Goal: Task Accomplishment & Management: Manage account settings

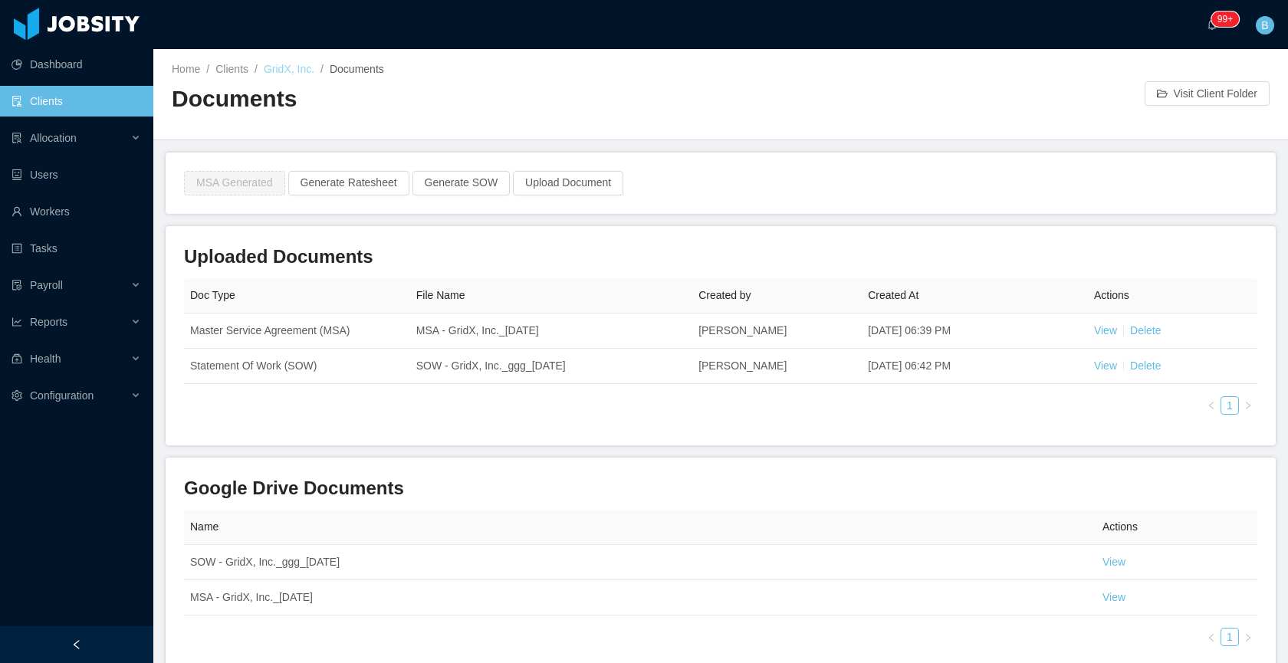
click at [277, 69] on link "GridX, Inc." at bounding box center [289, 69] width 51 height 12
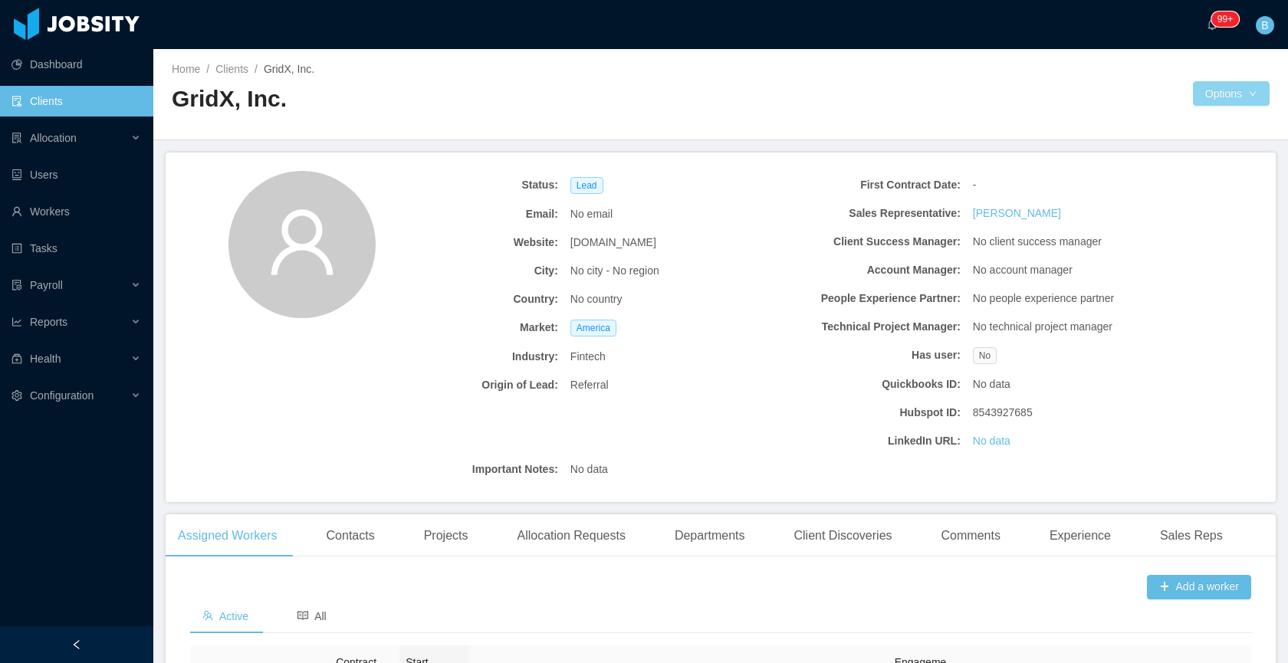
click at [1222, 90] on button "Options" at bounding box center [1231, 93] width 77 height 25
click at [1045, 91] on div at bounding box center [957, 93] width 472 height 25
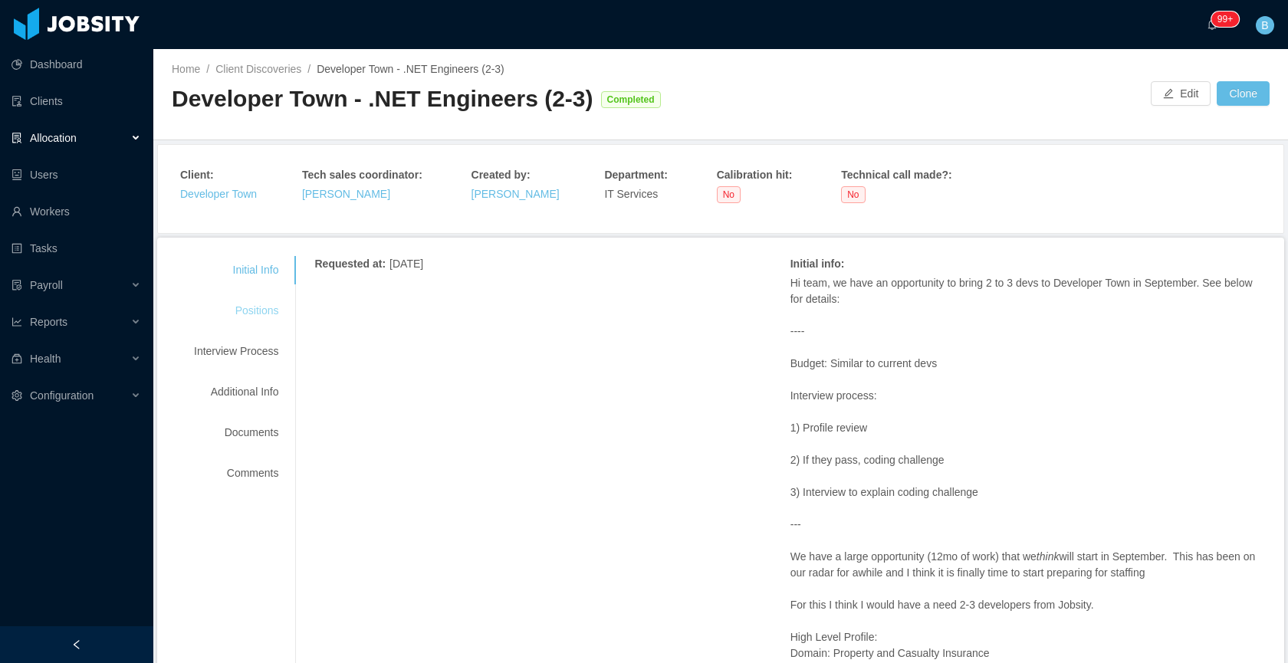
click at [271, 303] on div "Positions" at bounding box center [236, 311] width 121 height 28
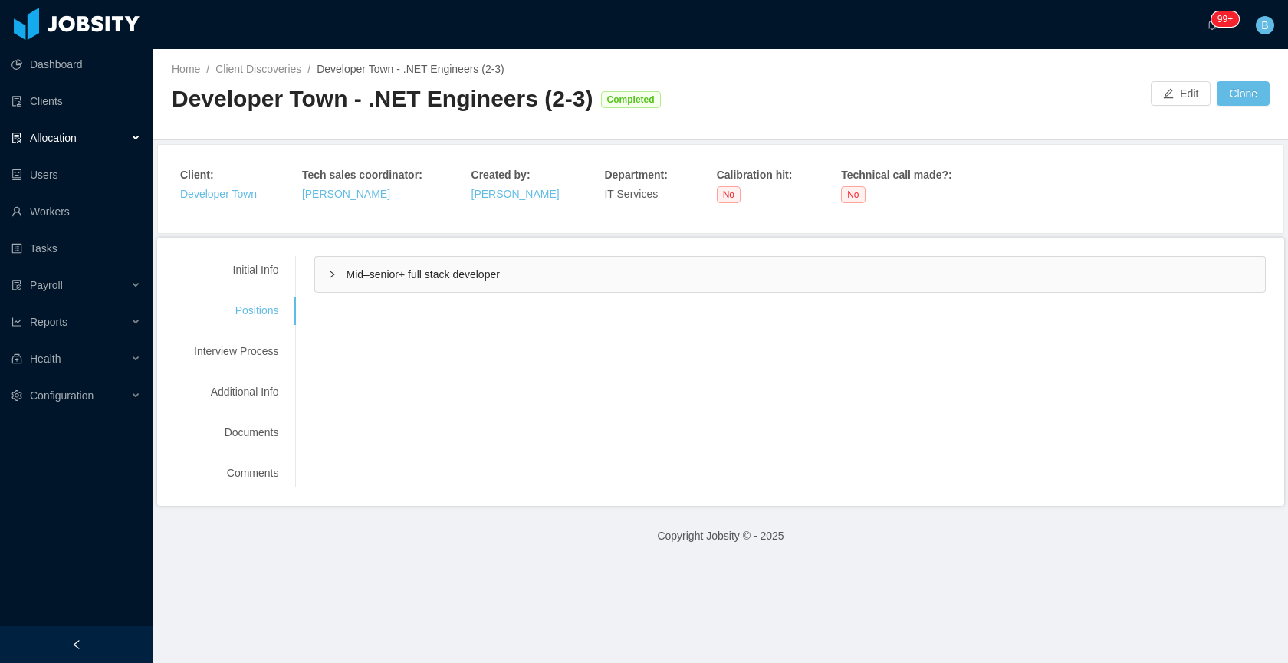
click at [600, 276] on div "Mid–senior+ full stack developer" at bounding box center [790, 274] width 950 height 35
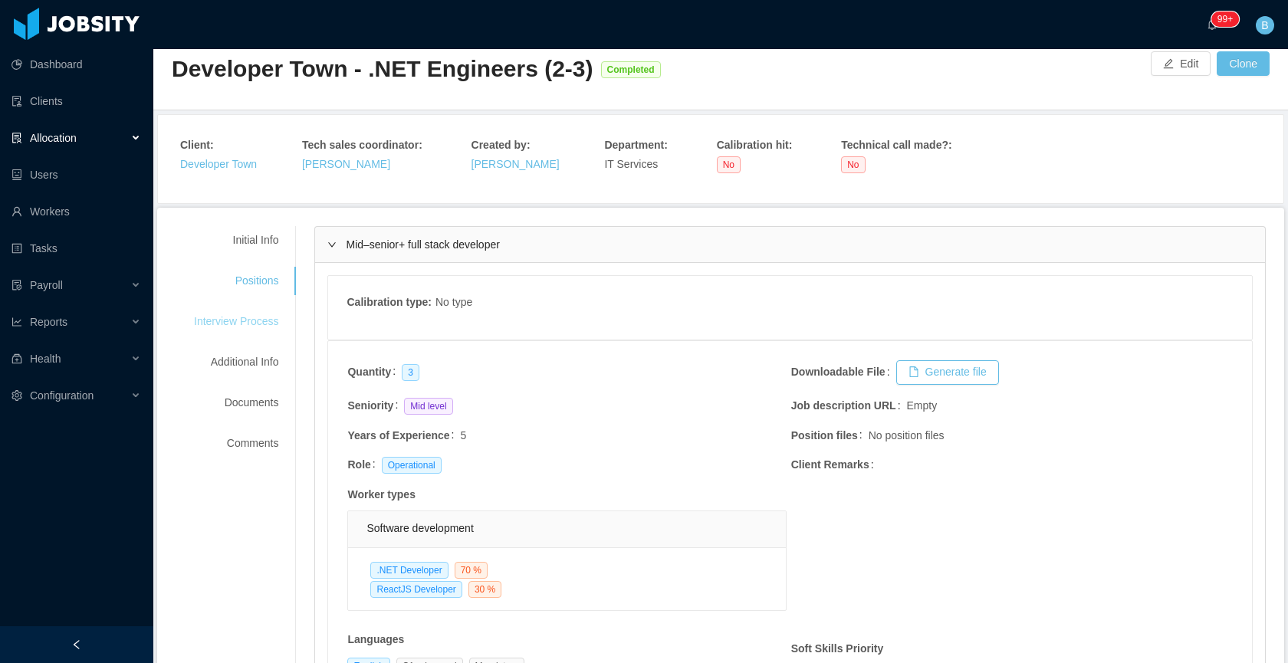
click at [268, 321] on div "Interview Process" at bounding box center [236, 322] width 121 height 28
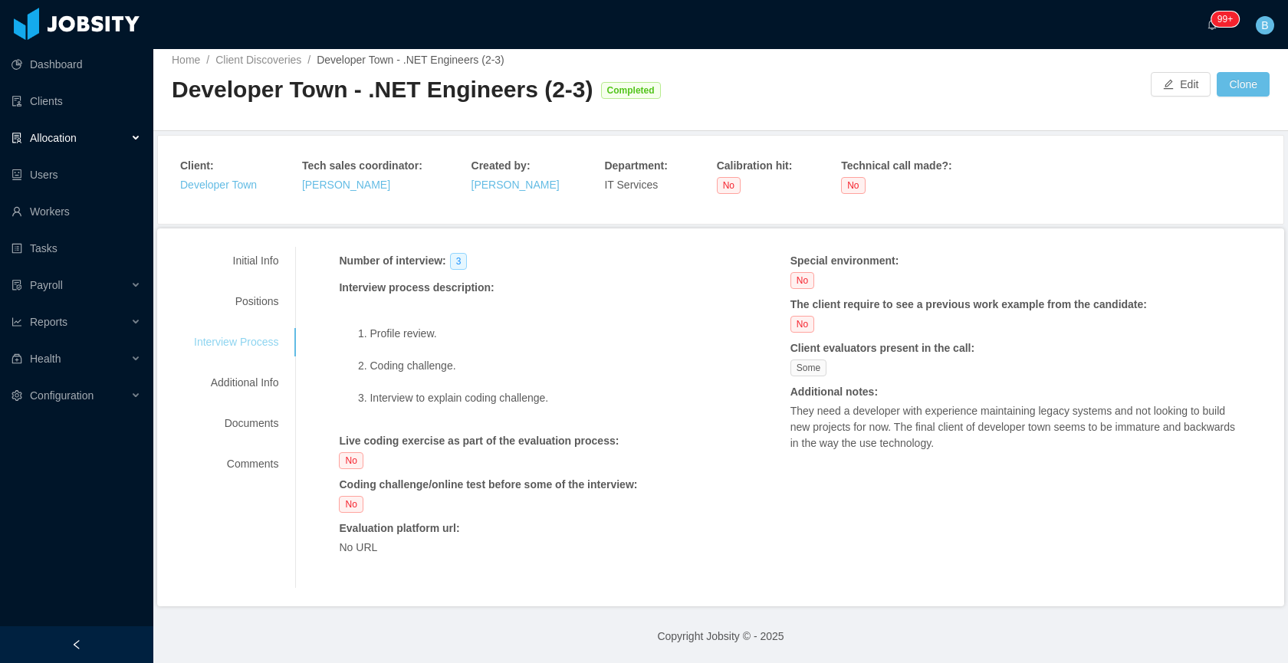
scroll to position [8, 0]
click at [252, 380] on div "Additional Info" at bounding box center [236, 384] width 121 height 28
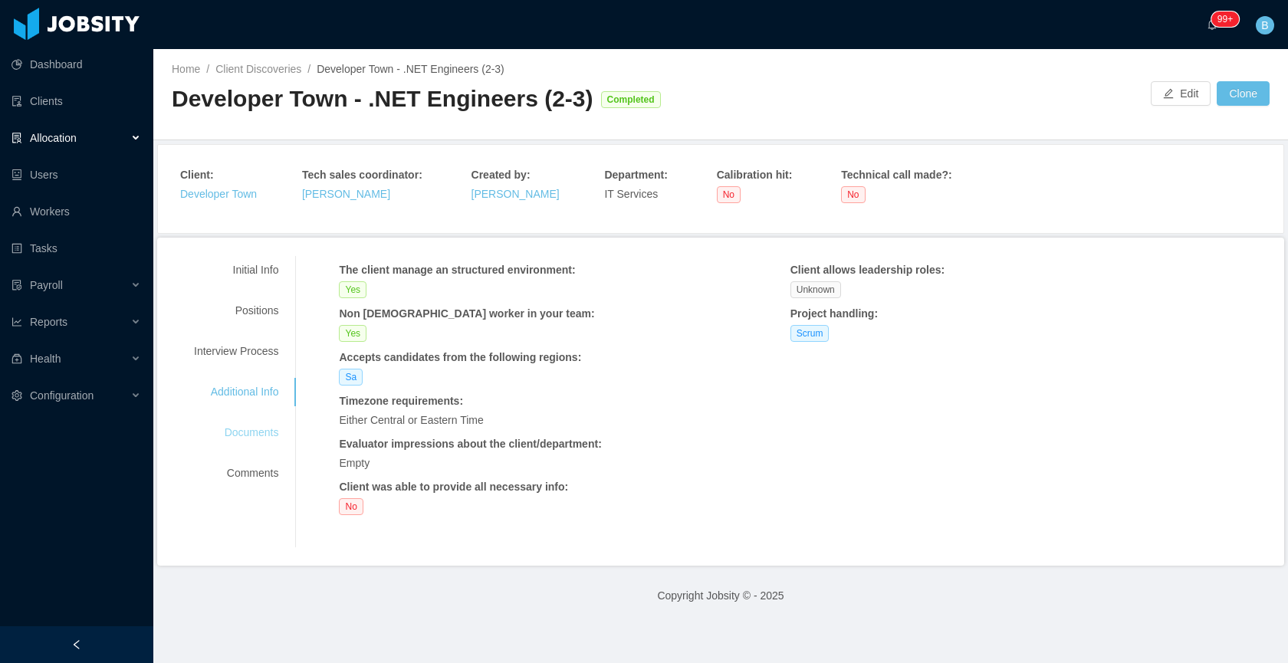
click at [247, 423] on div "Documents" at bounding box center [236, 433] width 121 height 28
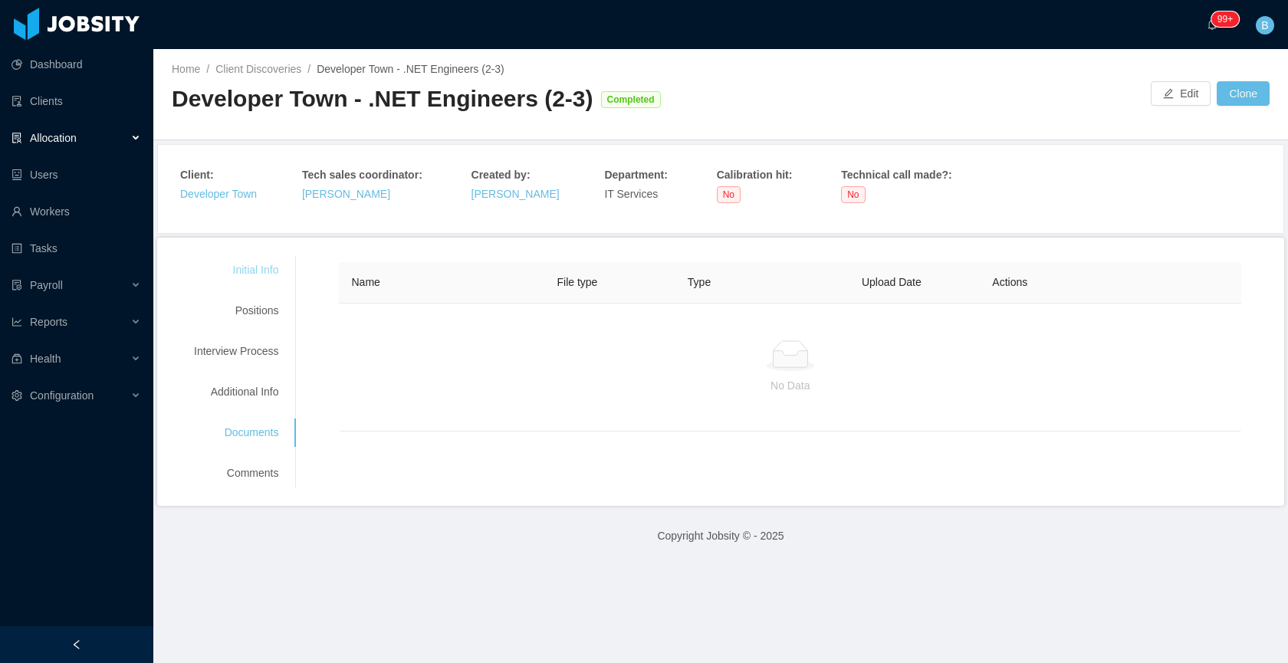
click at [255, 264] on div "Initial Info" at bounding box center [236, 270] width 121 height 28
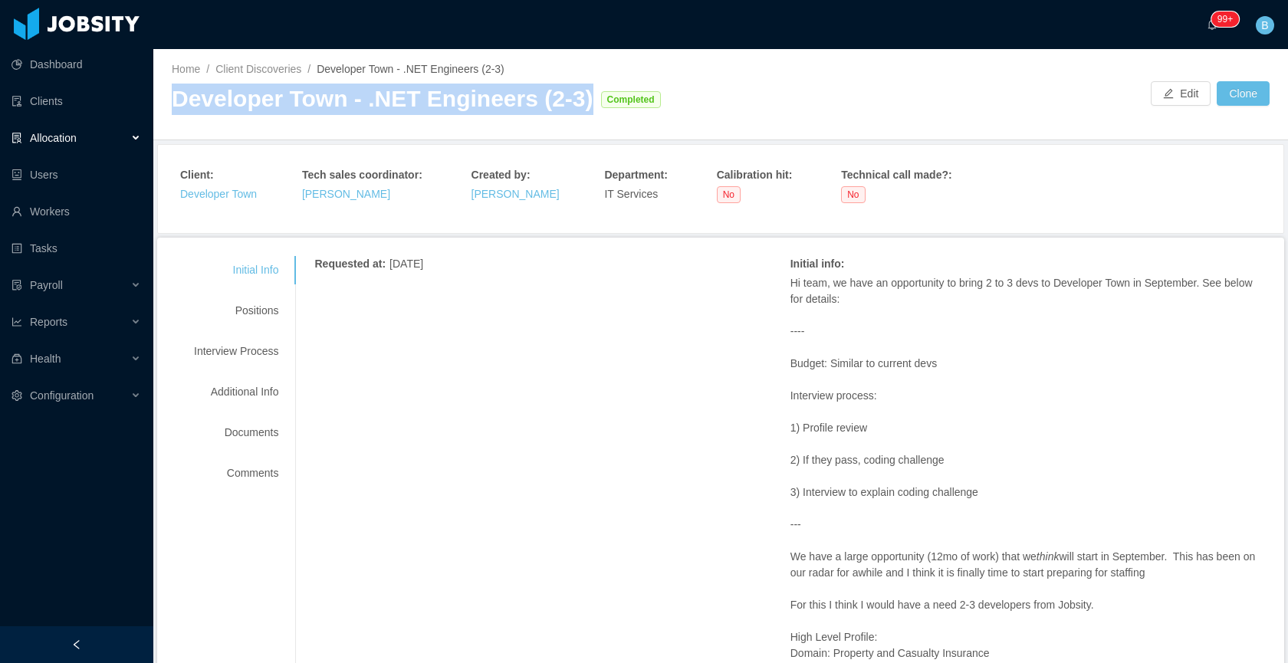
drag, startPoint x: 581, startPoint y: 97, endPoint x: 177, endPoint y: 103, distance: 404.2
click at [177, 103] on div "Developer Town - .NET Engineers (2-3) Completed" at bounding box center [446, 99] width 549 height 31
copy div "Developer Town - .NET Engineers (2-3)"
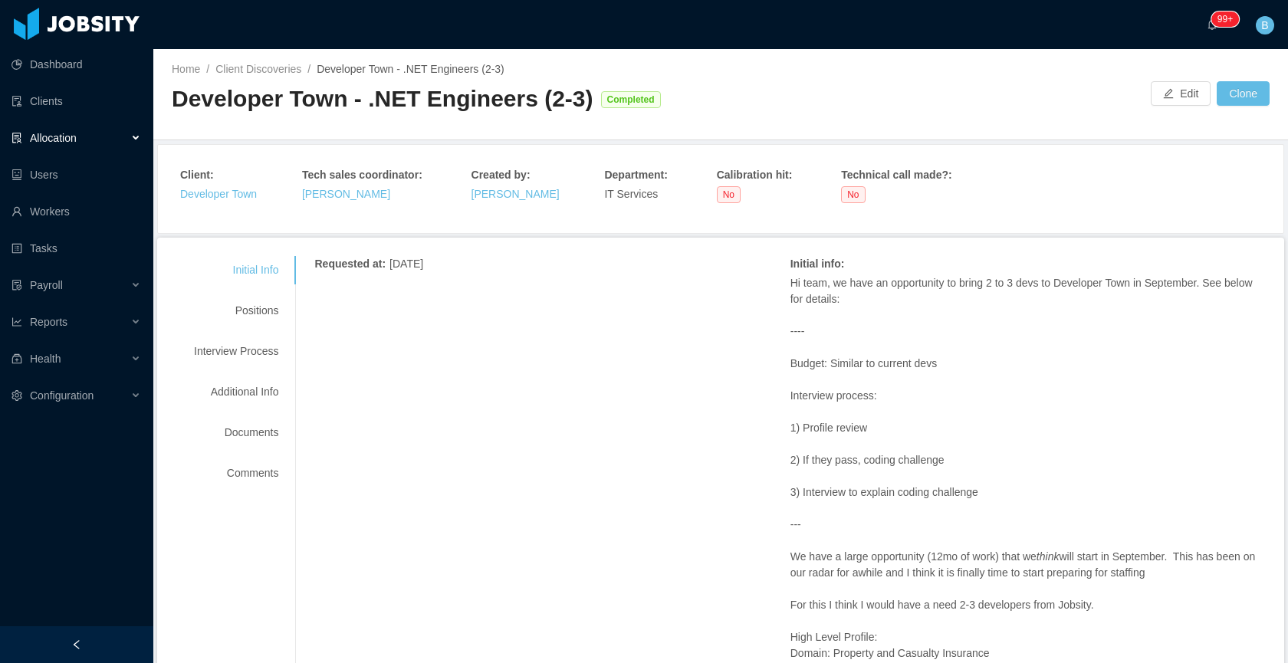
click at [1129, 345] on div "Hi team, we have an opportunity to bring 2 to 3 devs to Developer Town in Septe…" at bounding box center [1028, 582] width 475 height 614
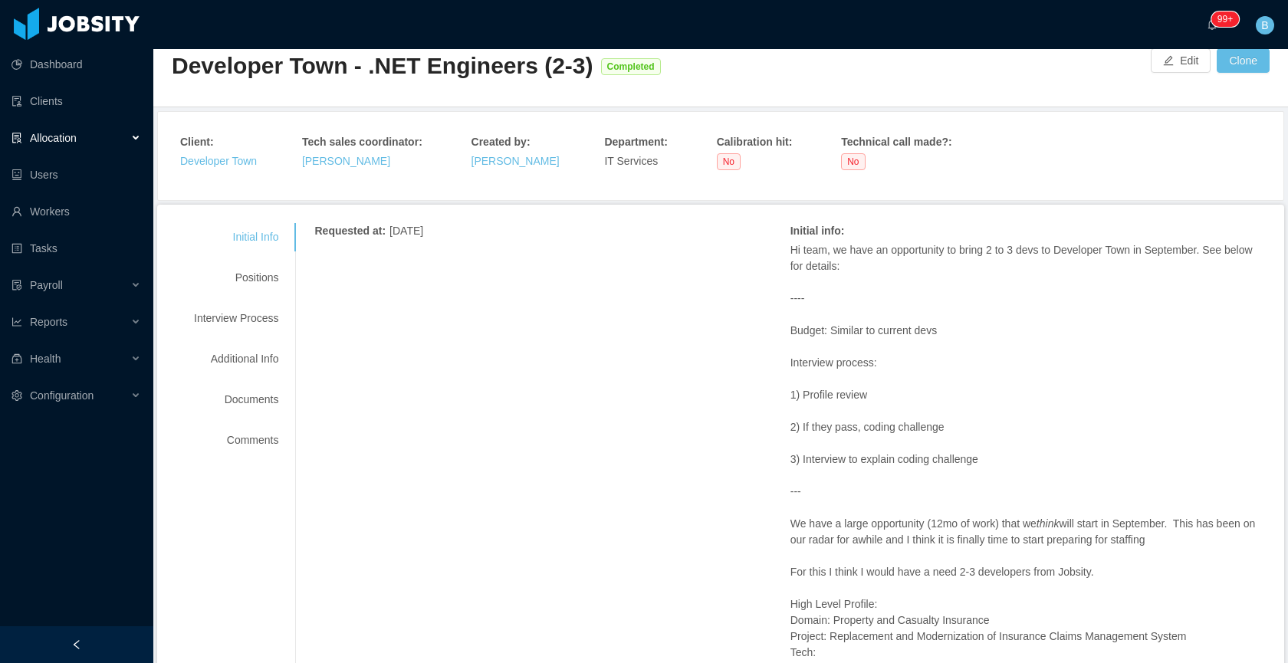
scroll to position [41, 0]
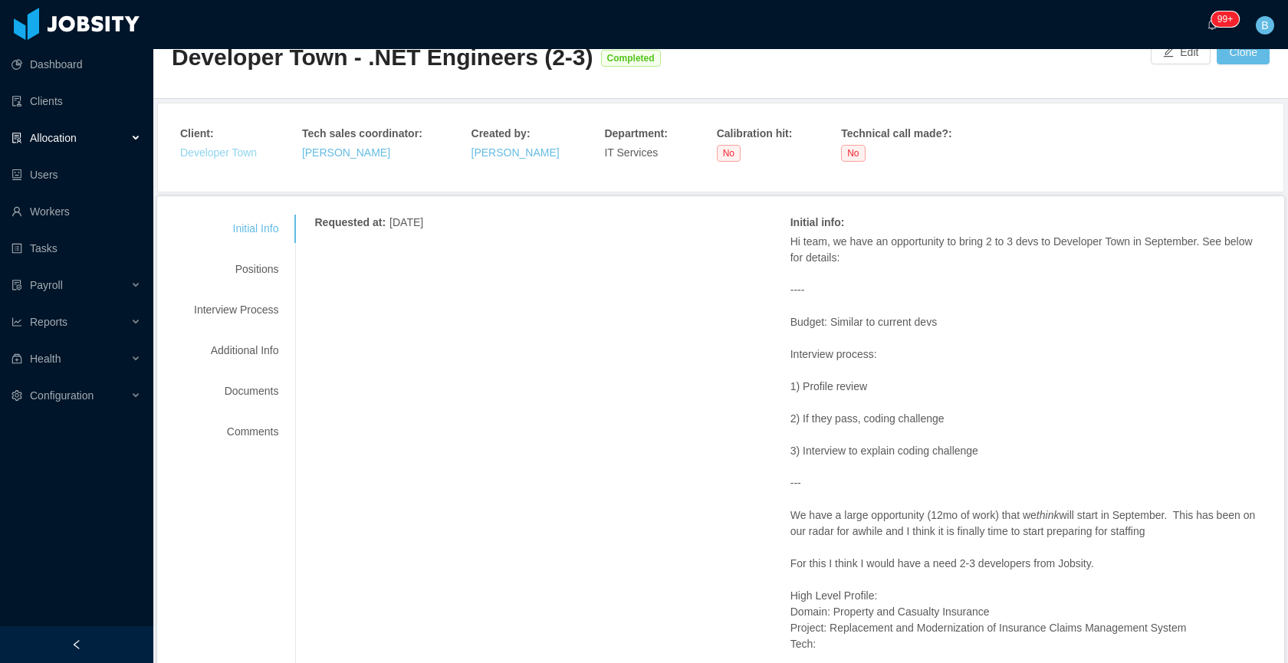
click at [252, 158] on link "Developer Town" at bounding box center [218, 152] width 77 height 12
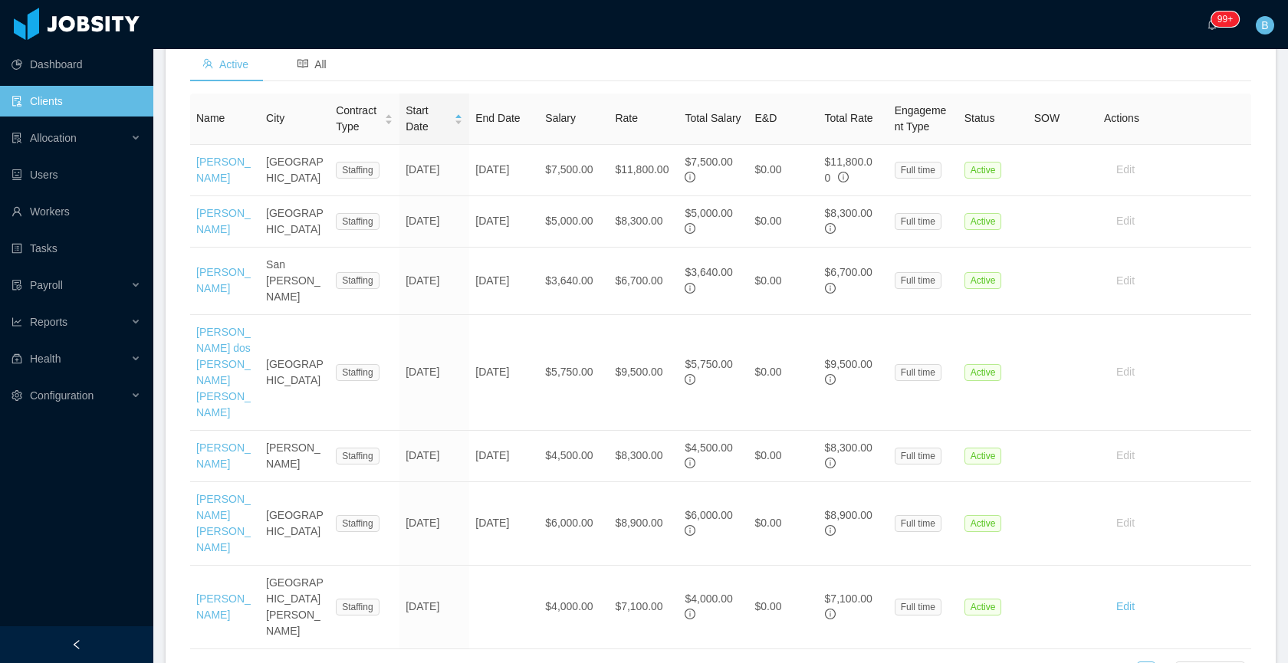
scroll to position [553, 0]
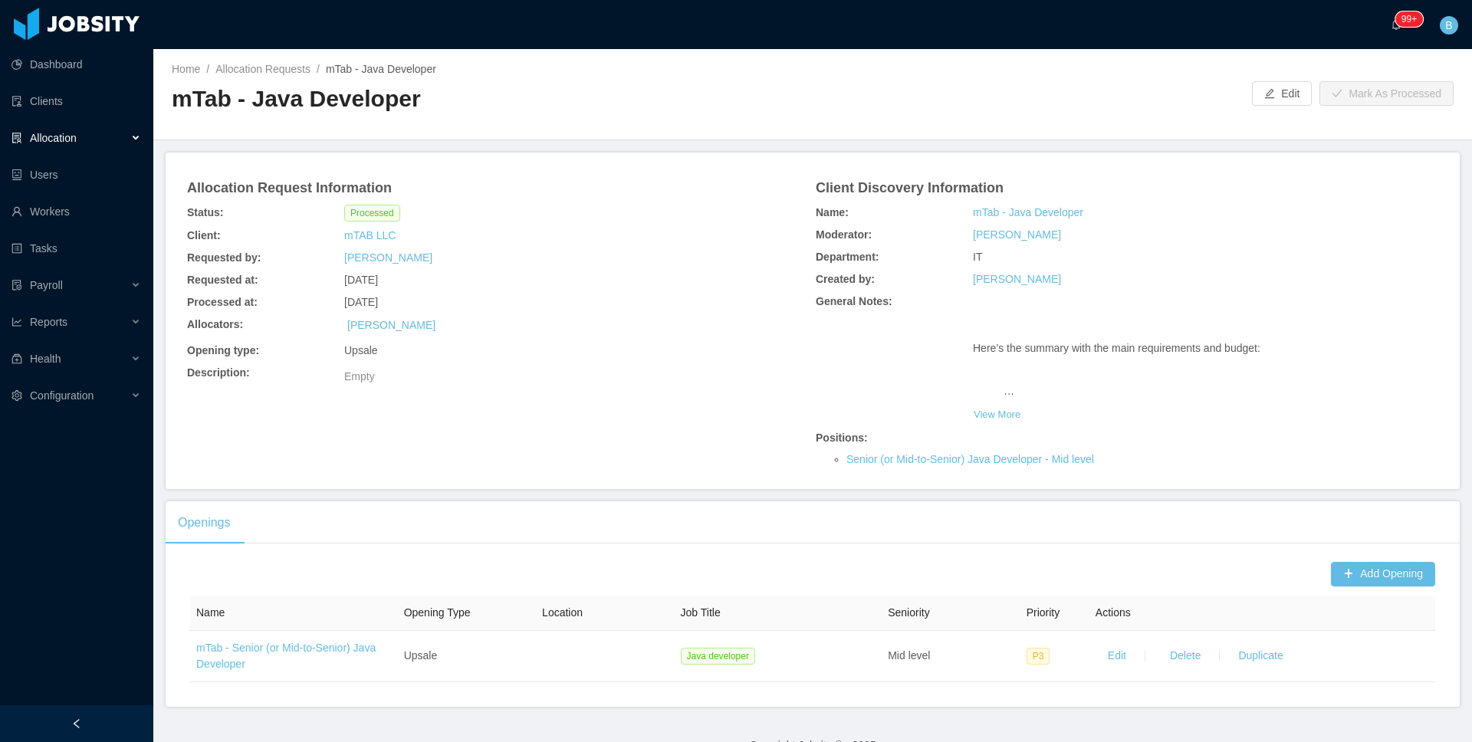
click at [92, 140] on div "Allocation" at bounding box center [76, 138] width 153 height 31
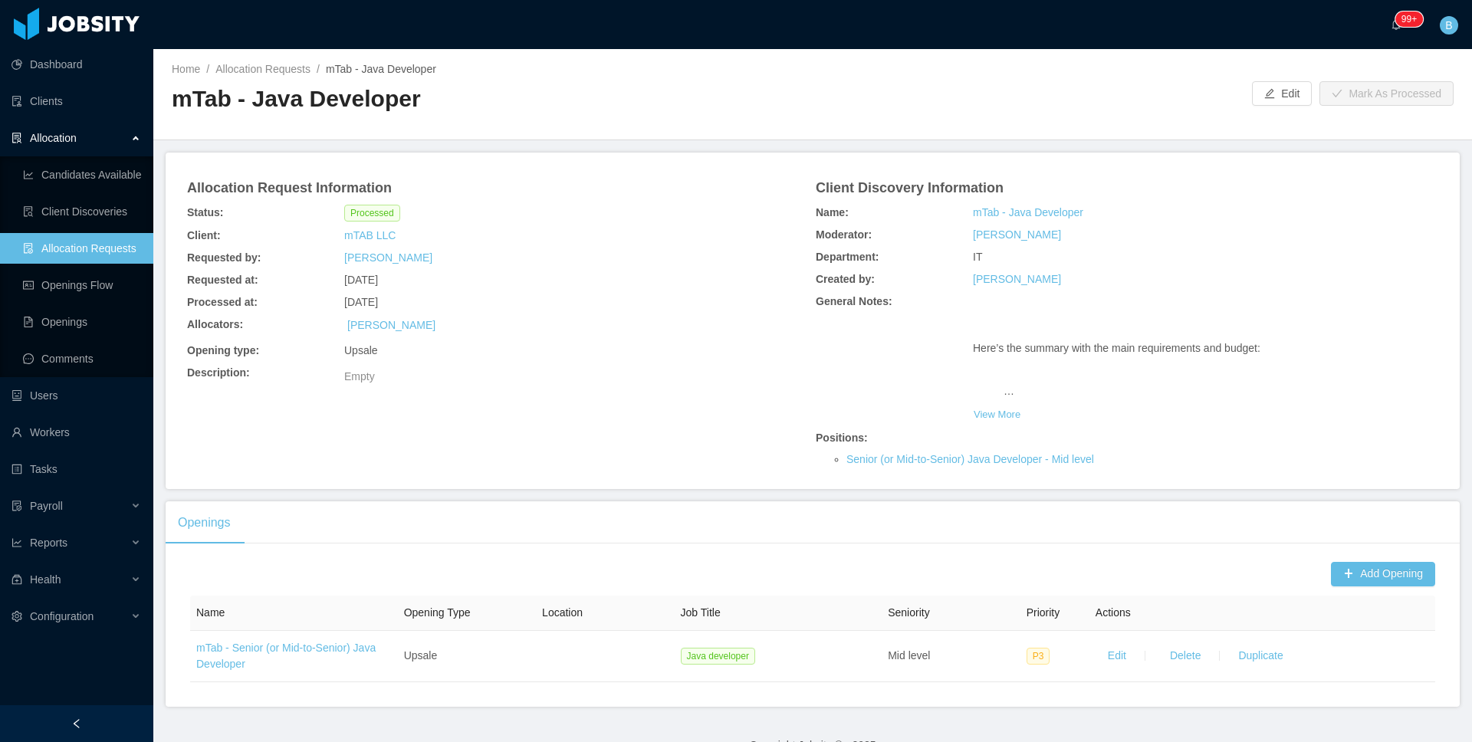
click at [101, 242] on link "Allocation Requests" at bounding box center [82, 248] width 118 height 31
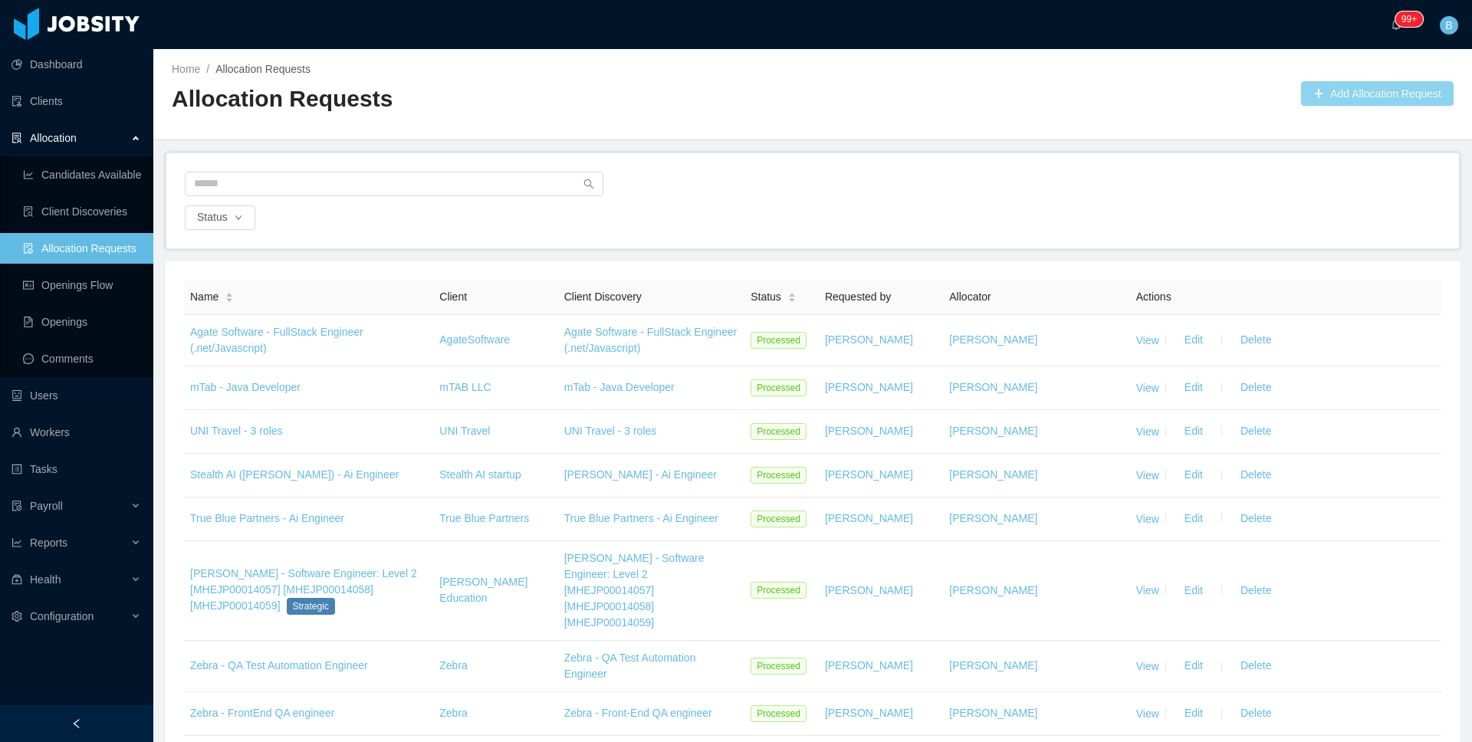
click at [1334, 93] on button "Add Allocation Request" at bounding box center [1377, 93] width 153 height 25
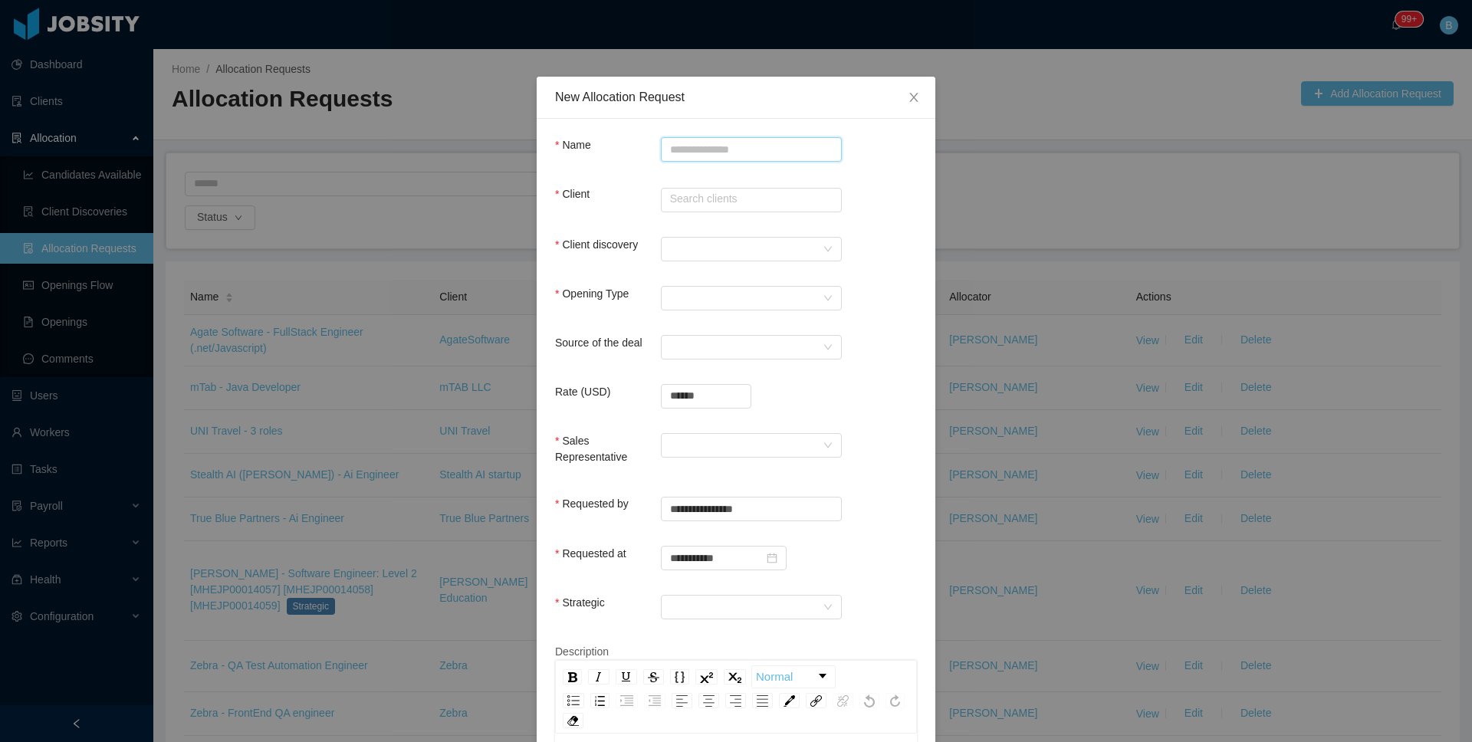
click at [728, 144] on input "Name" at bounding box center [751, 149] width 181 height 25
paste input "**********"
type input "**********"
click at [742, 204] on input "text" at bounding box center [751, 200] width 181 height 25
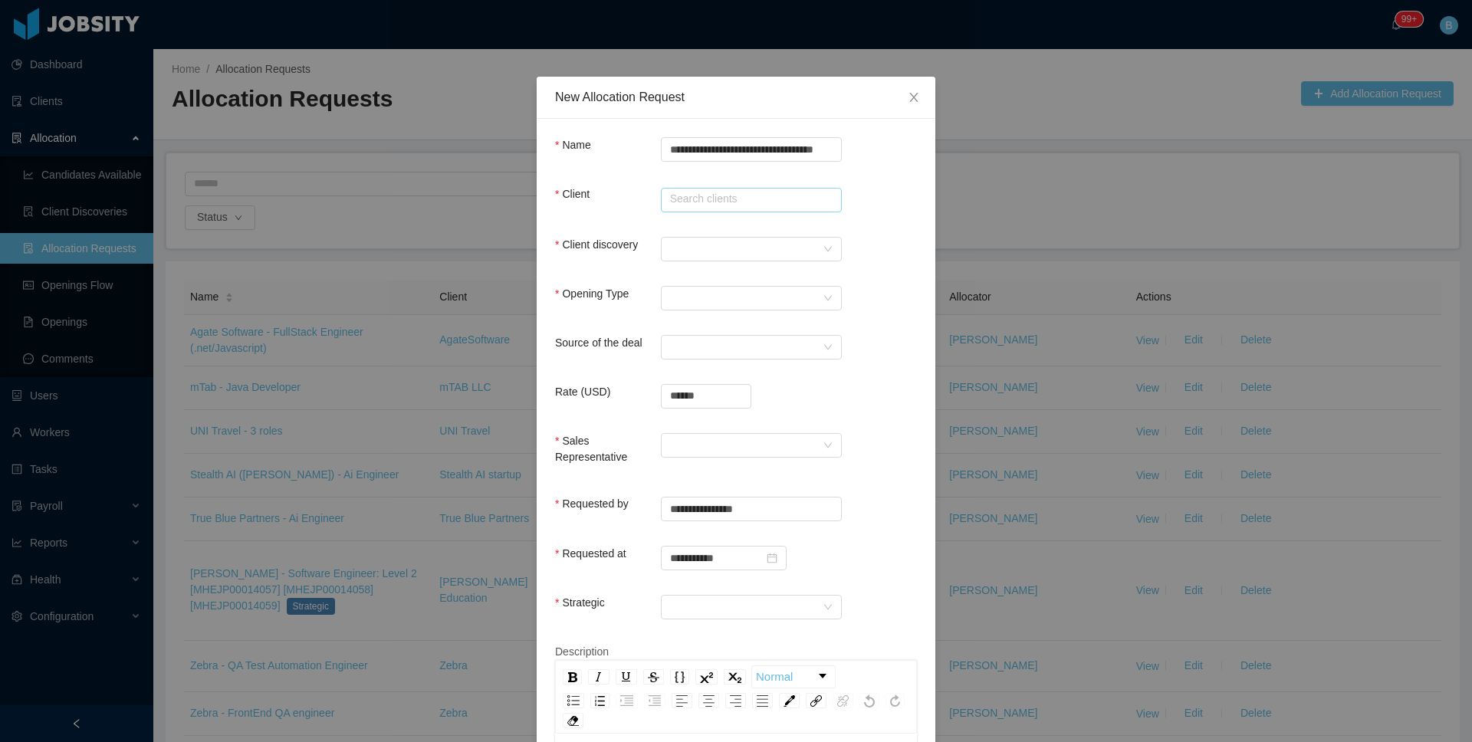
scroll to position [0, 0]
click at [719, 204] on input "text" at bounding box center [751, 200] width 181 height 25
click at [732, 229] on li "Developer Town" at bounding box center [745, 229] width 181 height 25
type input "**********"
click at [731, 244] on div at bounding box center [746, 249] width 153 height 23
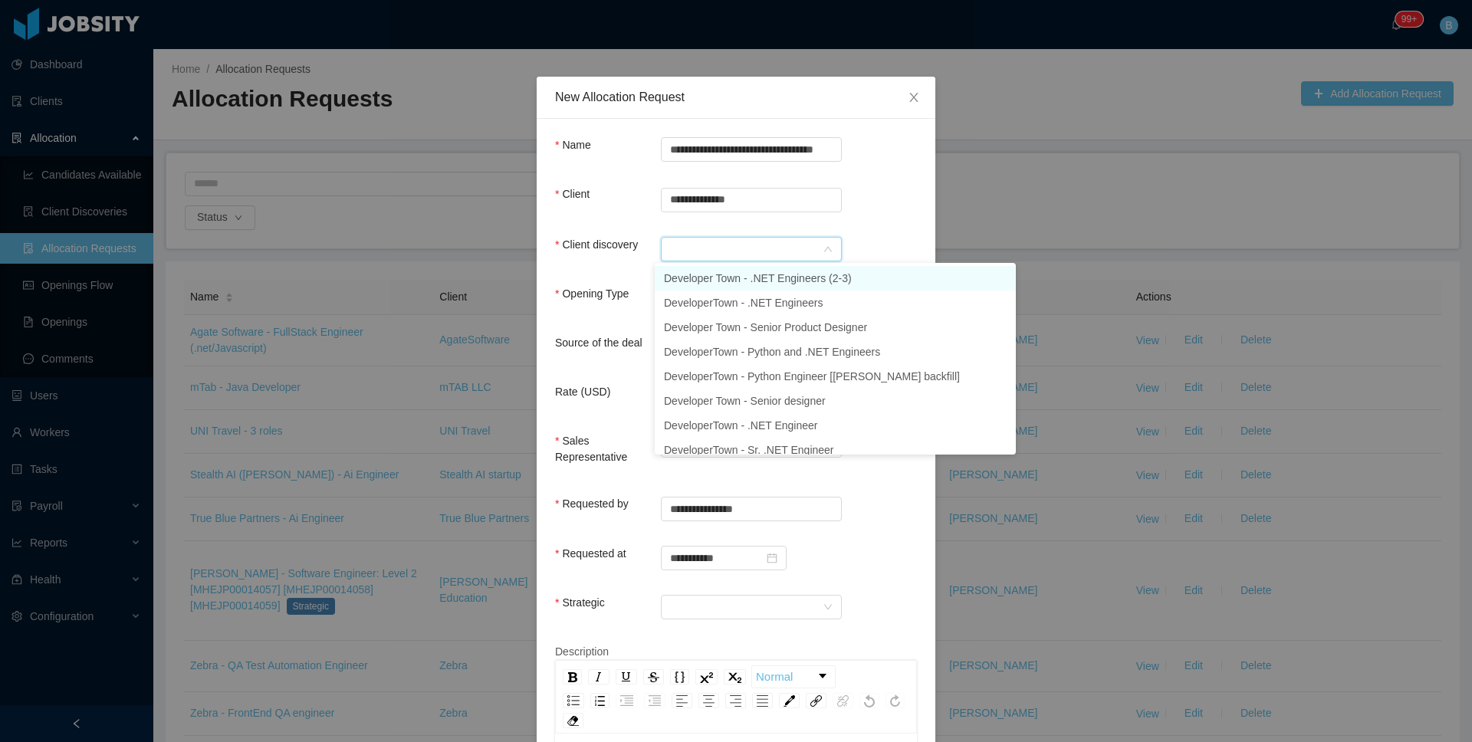
click at [739, 278] on li "Developer Town - .NET Engineers (2-3)" at bounding box center [835, 278] width 361 height 25
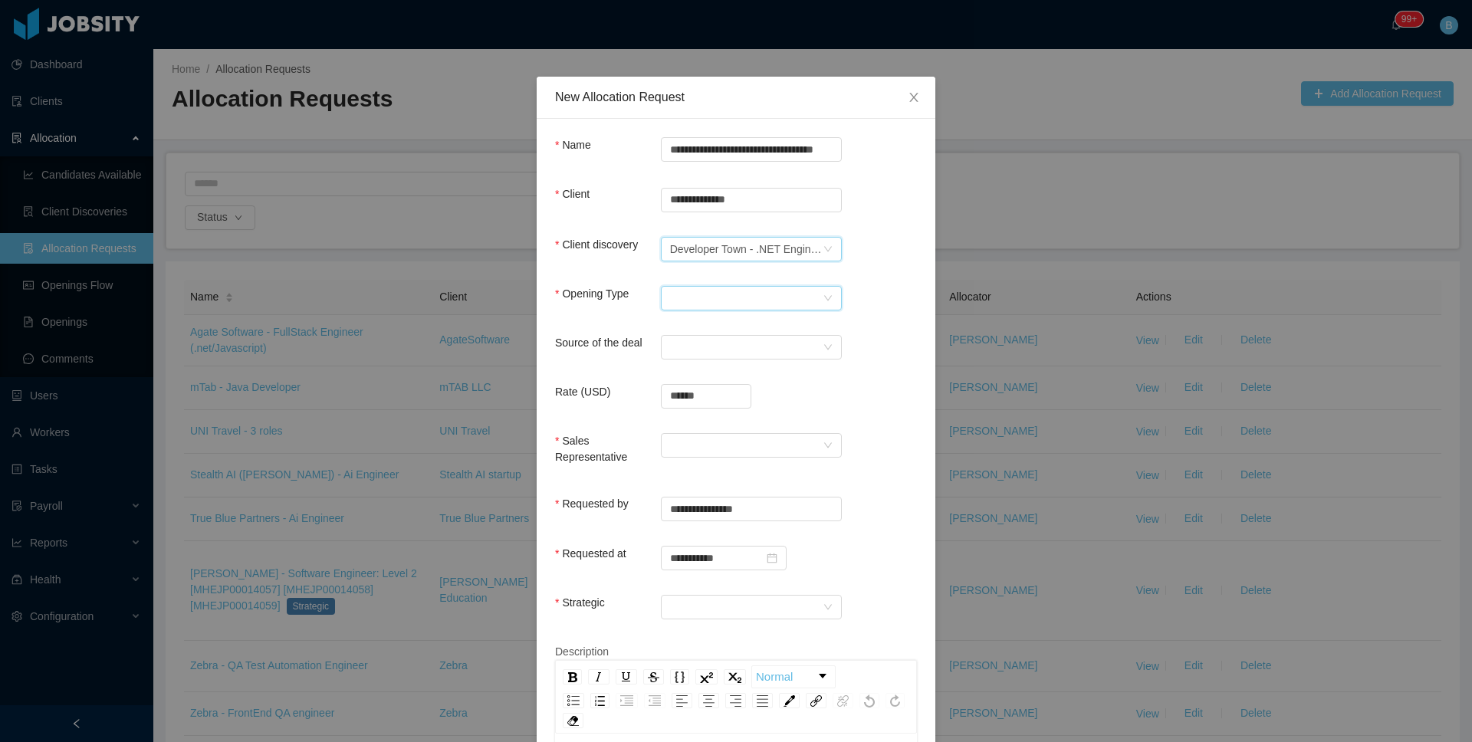
click at [718, 293] on div "Select Opening Type" at bounding box center [746, 298] width 153 height 23
click at [713, 344] on li "Upsale" at bounding box center [745, 352] width 181 height 25
click at [718, 336] on div "Select a Source" at bounding box center [746, 347] width 153 height 23
click at [719, 374] on li "CSM" at bounding box center [745, 376] width 181 height 25
click at [715, 395] on input "******" at bounding box center [706, 396] width 89 height 23
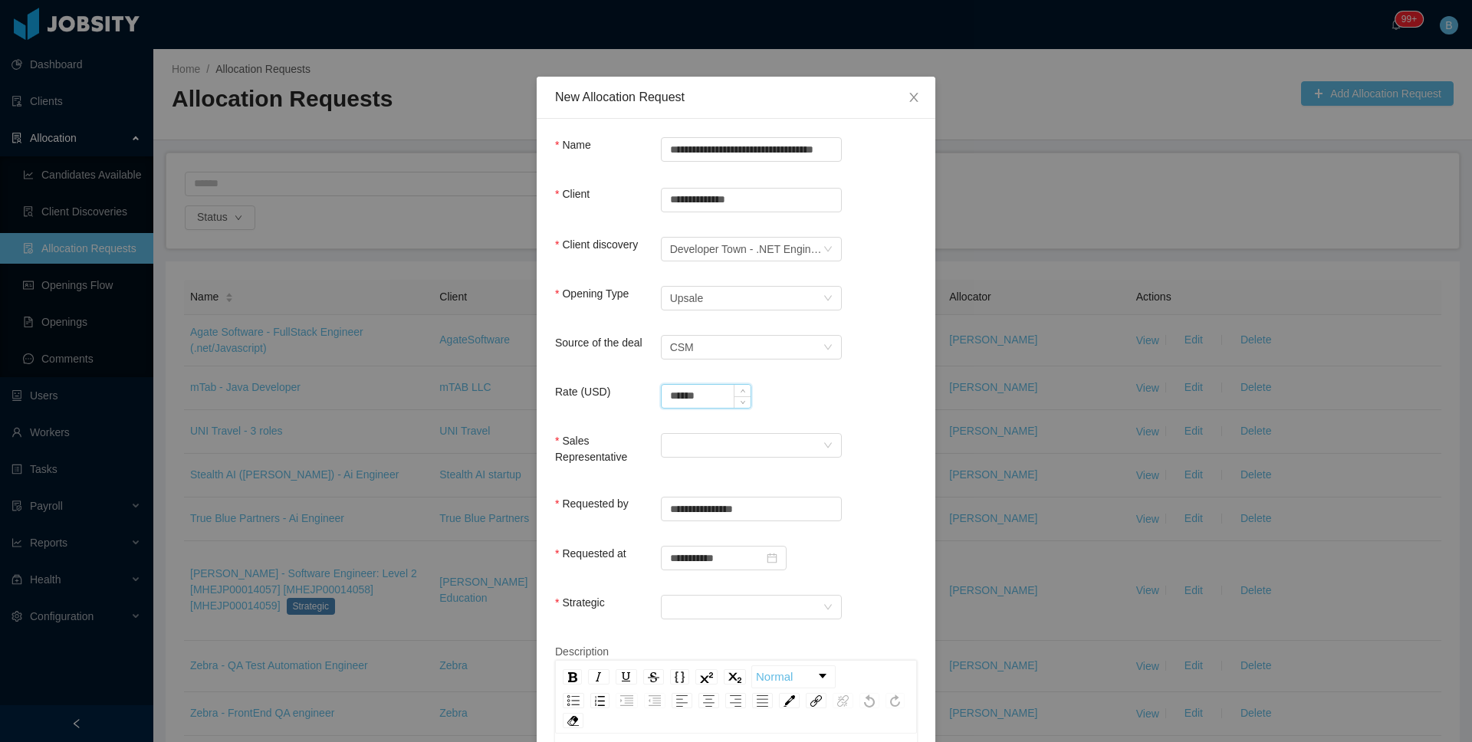
click at [715, 395] on input "******" at bounding box center [706, 396] width 89 height 23
type input "**********"
click at [710, 445] on div at bounding box center [746, 445] width 153 height 23
click at [712, 472] on li "[PERSON_NAME]" at bounding box center [745, 474] width 181 height 25
drag, startPoint x: 705, startPoint y: 597, endPoint x: 699, endPoint y: 607, distance: 11.7
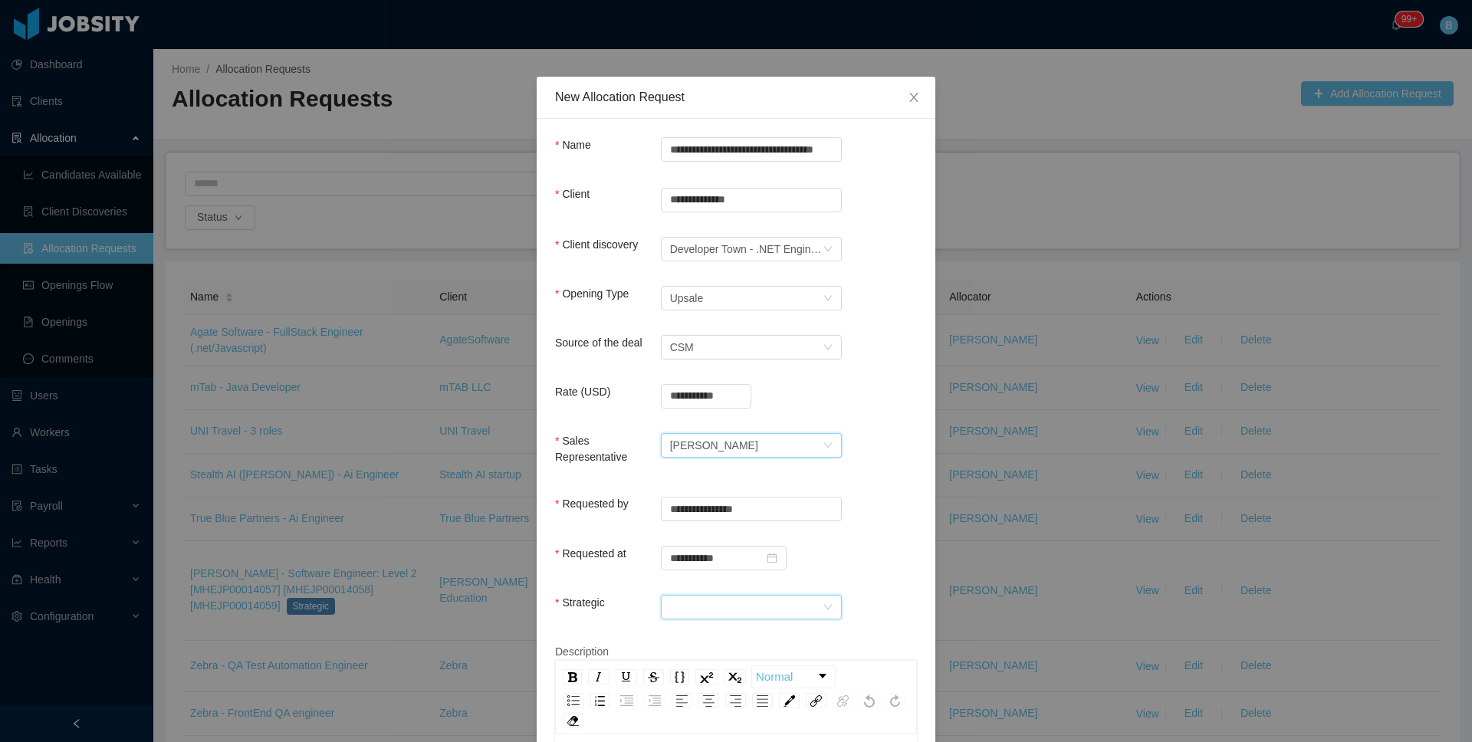
click at [702, 598] on div at bounding box center [746, 607] width 153 height 23
click at [683, 673] on li "No" at bounding box center [745, 661] width 181 height 25
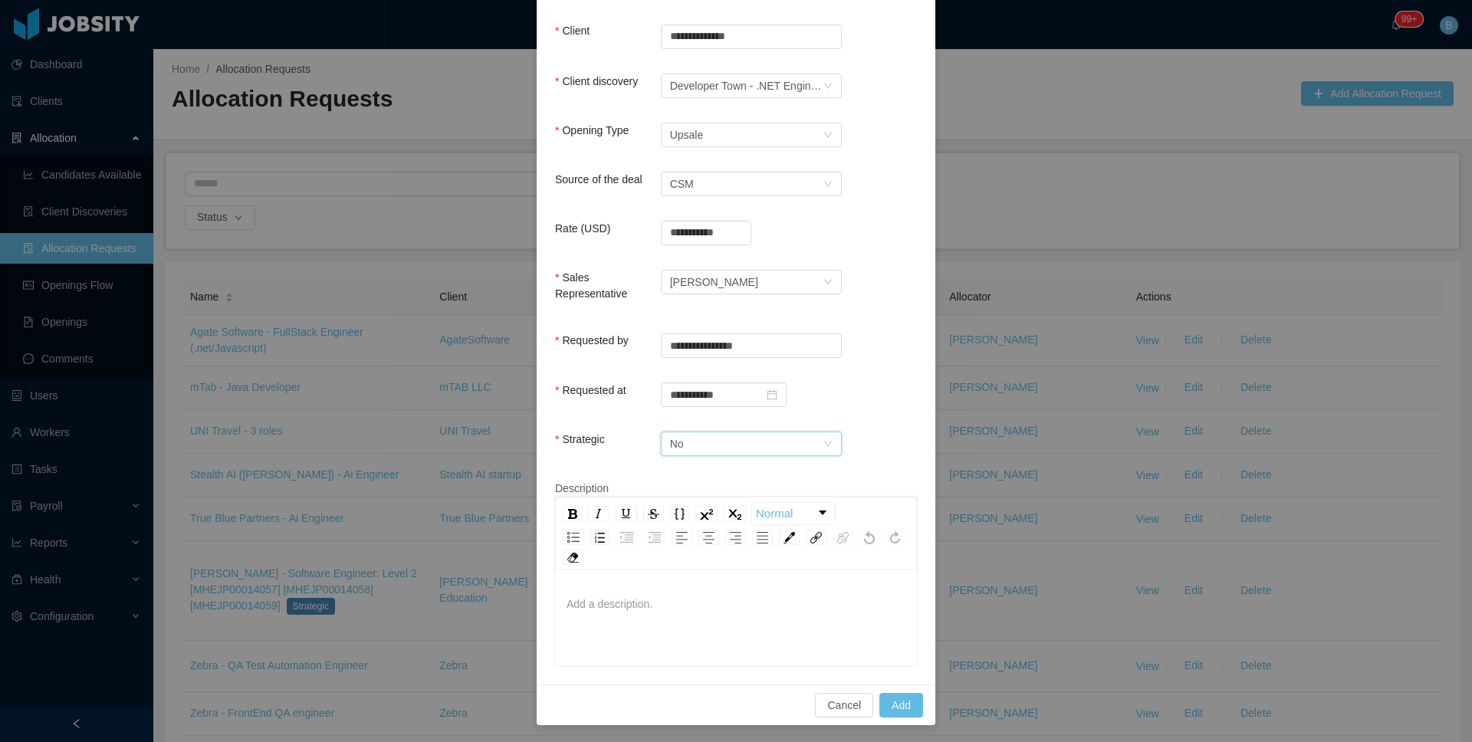
click at [907, 716] on div "Cancel Add" at bounding box center [736, 705] width 399 height 41
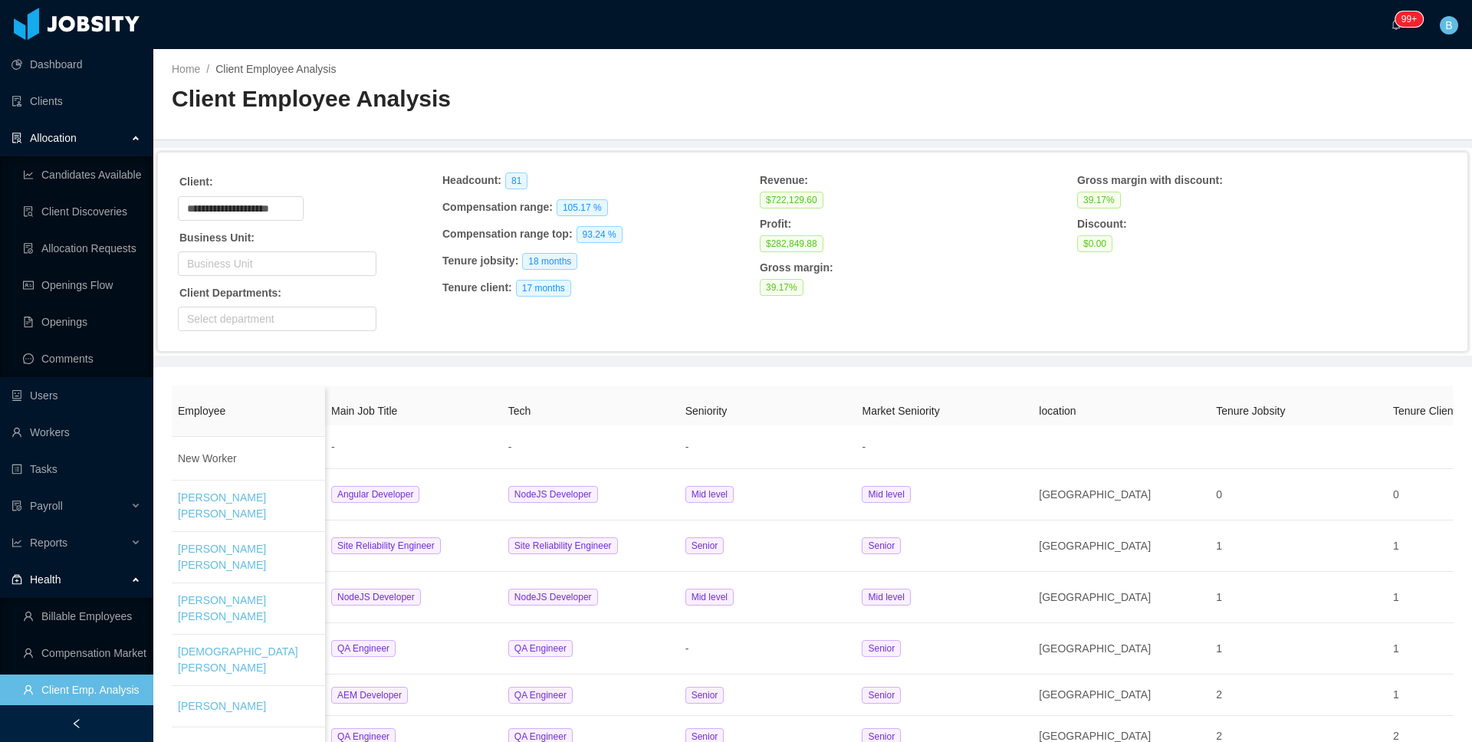
scroll to position [0, 1732]
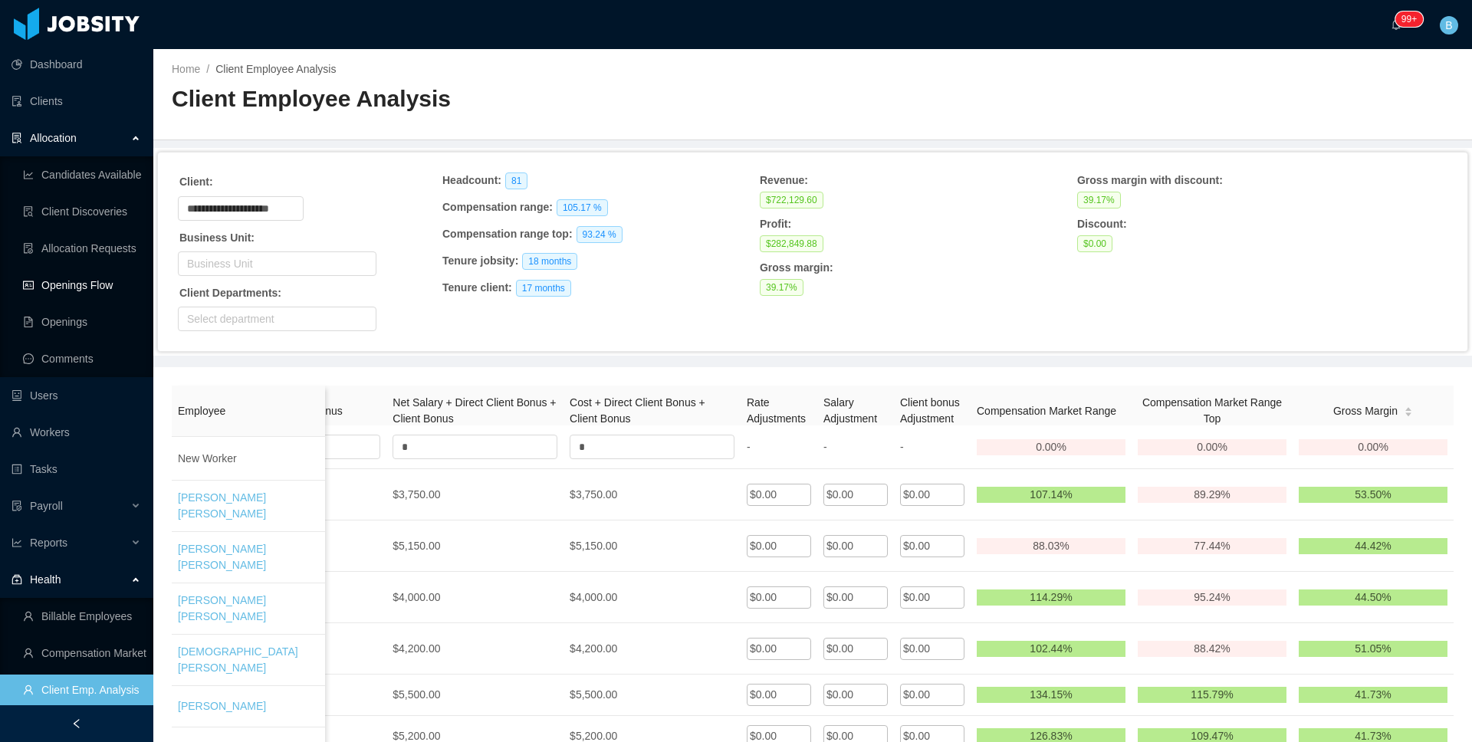
click at [80, 282] on link "Openings Flow" at bounding box center [82, 285] width 118 height 31
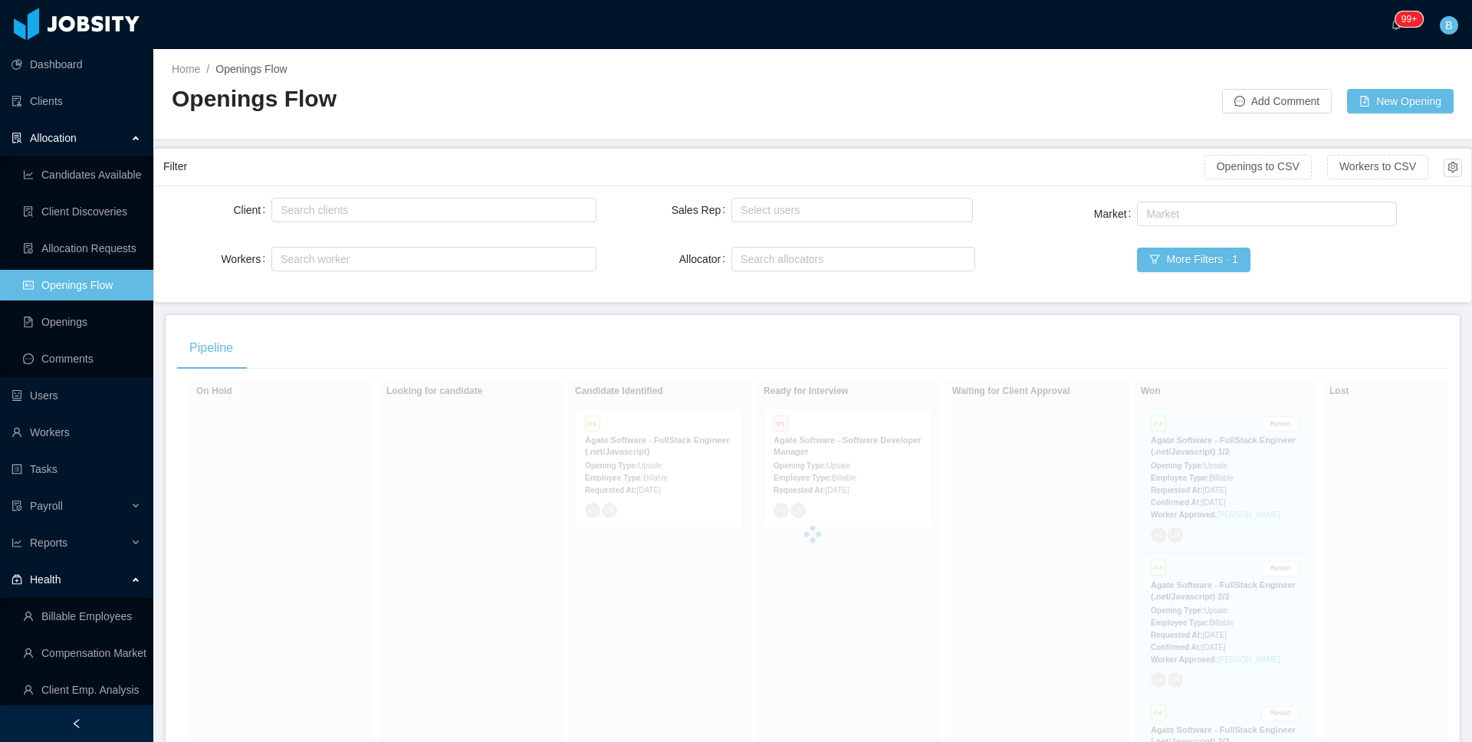
click at [77, 190] on ul "Candidates Available Client Discoveries Allocation Requests Openings Flow Openi…" at bounding box center [76, 266] width 153 height 221
click at [79, 222] on link "Client Discoveries" at bounding box center [82, 211] width 118 height 31
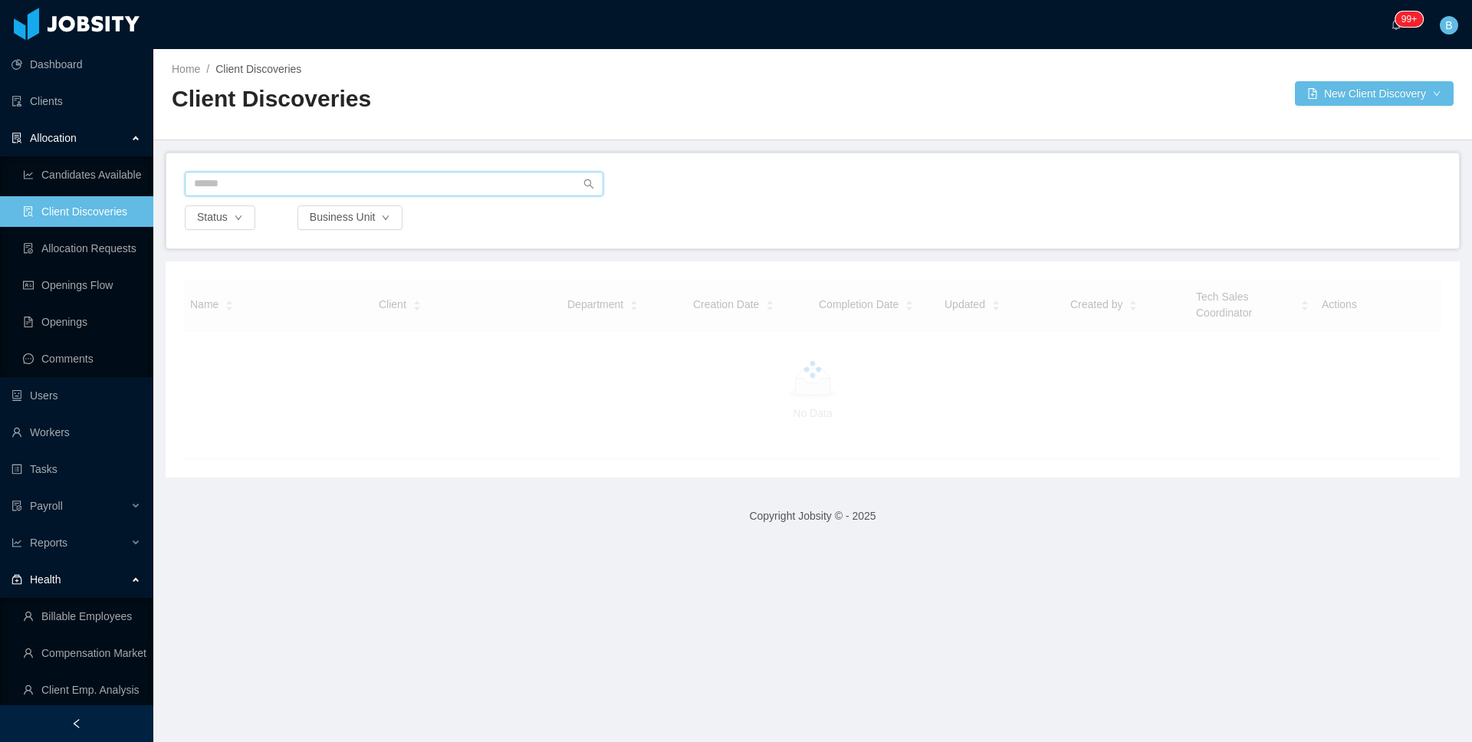
click at [344, 188] on input "text" at bounding box center [394, 184] width 419 height 25
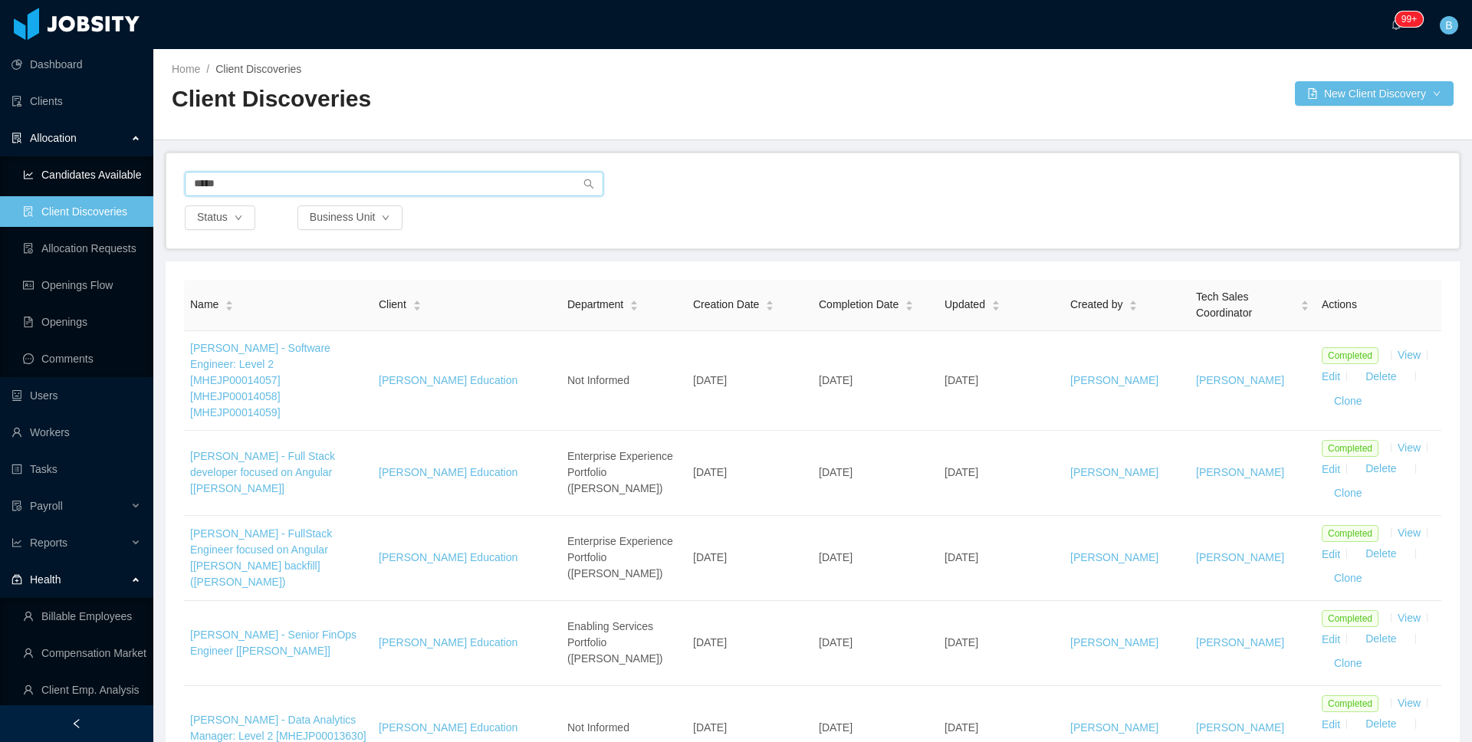
drag, startPoint x: 240, startPoint y: 186, endPoint x: 73, endPoint y: 181, distance: 167.3
click at [74, 181] on section "Dashboard Clients Allocation Candidates Available Client Discoveries Allocation…" at bounding box center [736, 371] width 1472 height 742
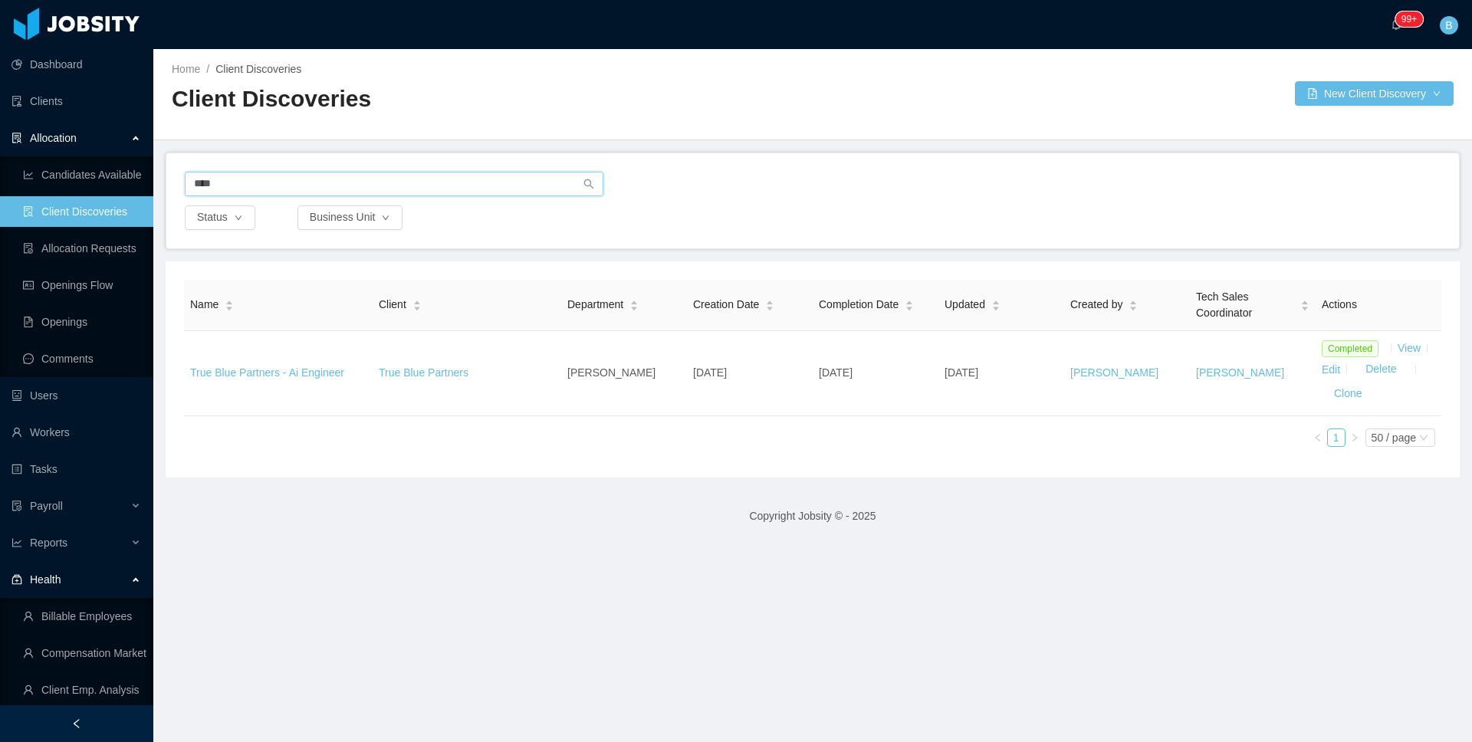
type input "****"
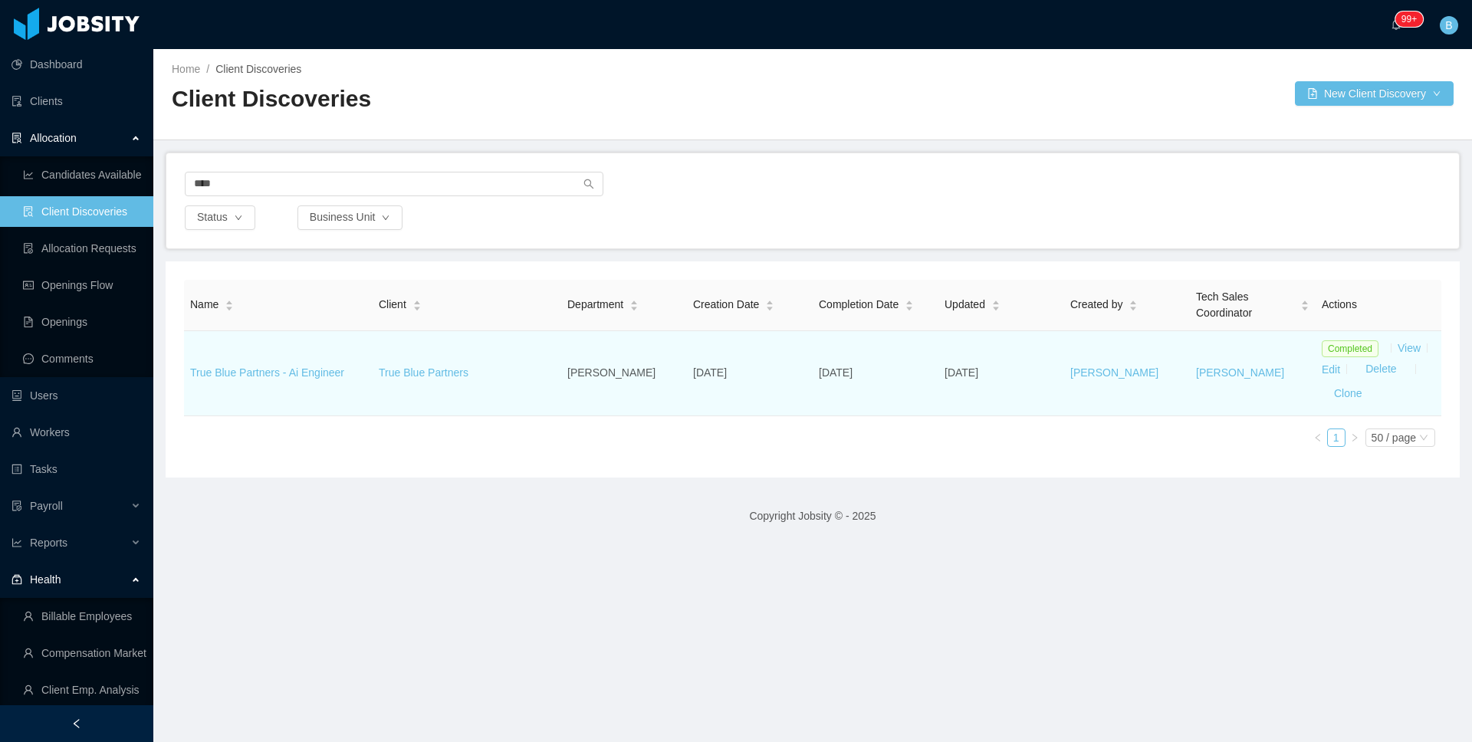
click at [1334, 377] on td "Completed View Edit Delete Clone" at bounding box center [1379, 373] width 126 height 85
click at [1336, 370] on link "Edit" at bounding box center [1331, 369] width 18 height 12
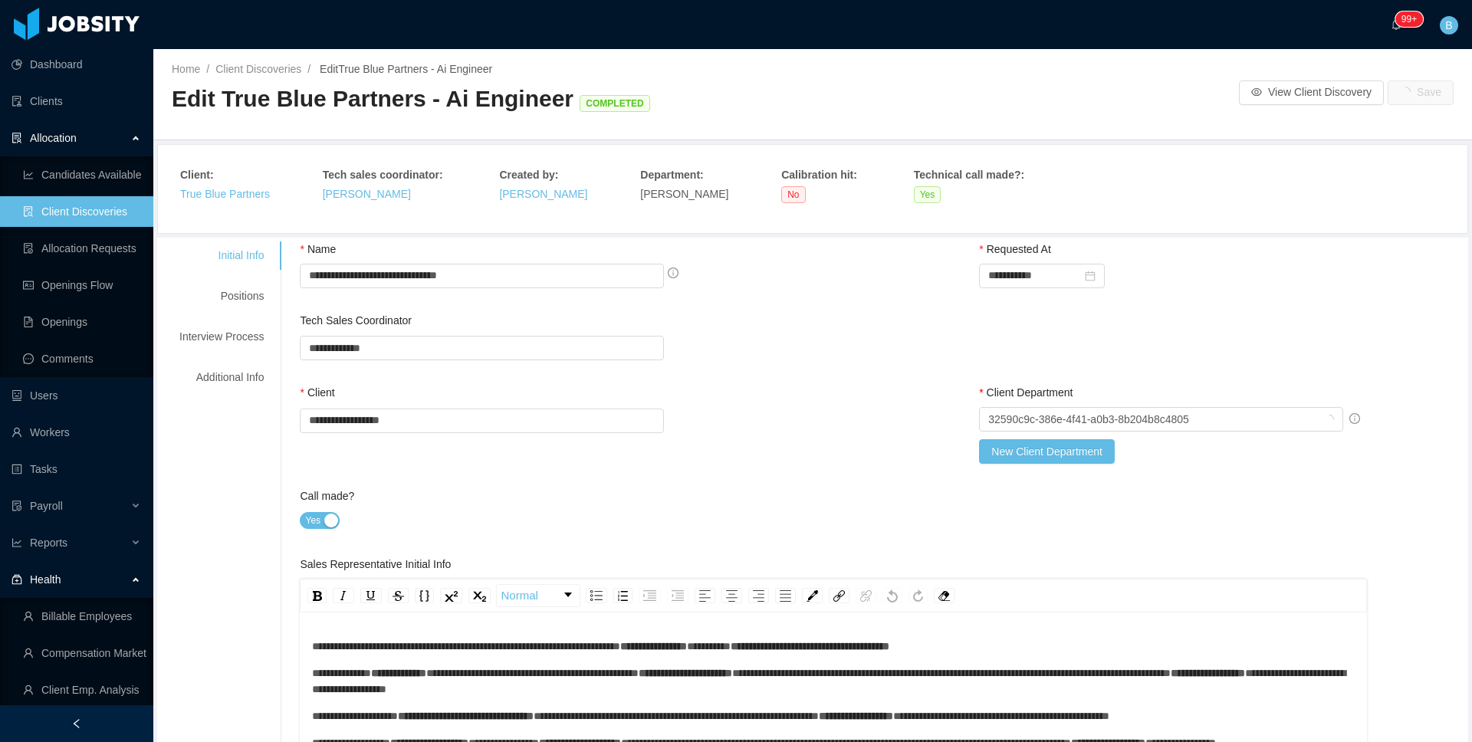
type input "*"
type textarea "**********"
click at [1089, 420] on div "Select Client Department Alejandro Ajenjo" at bounding box center [1157, 419] width 336 height 23
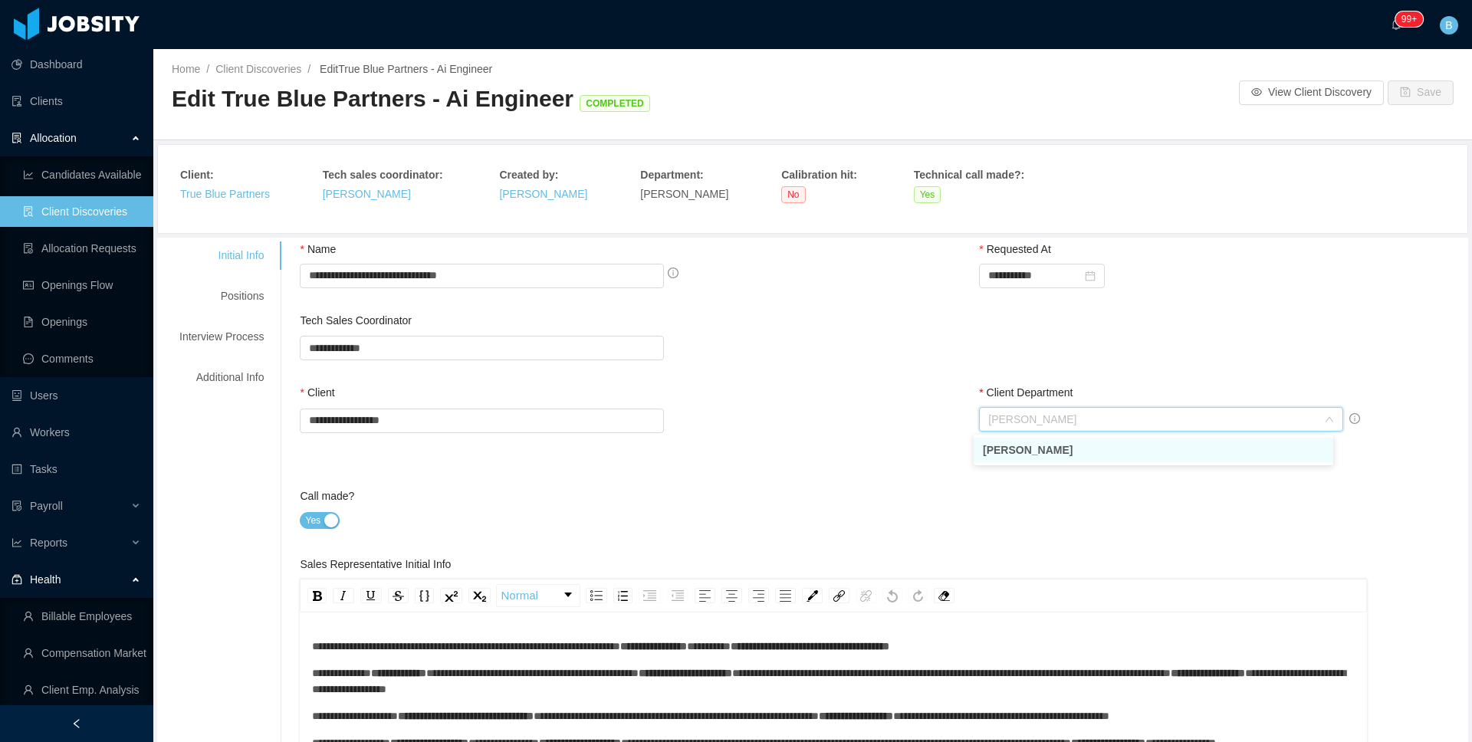
click at [1035, 455] on li "Alejandro Ajenjo" at bounding box center [1154, 450] width 360 height 25
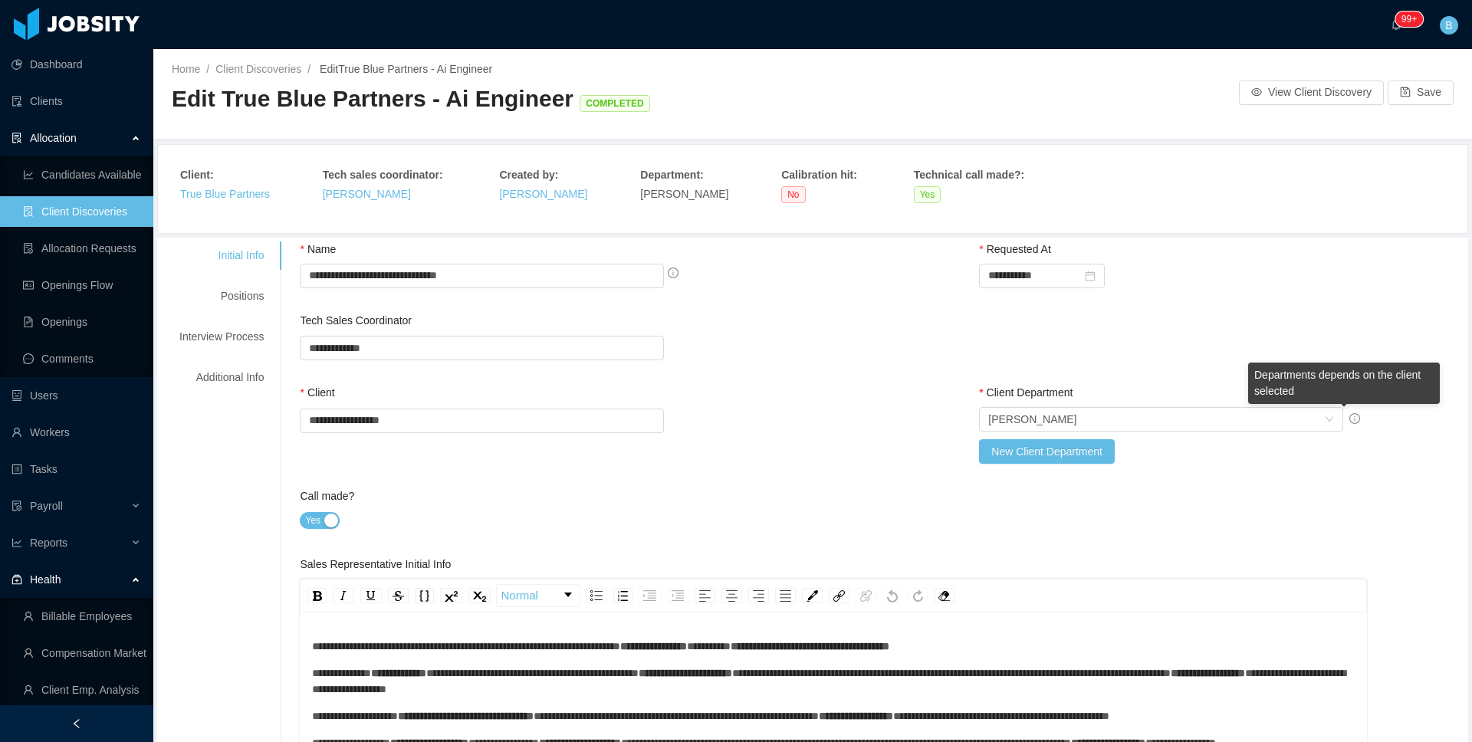
click at [1354, 419] on icon "info-circle" at bounding box center [1355, 418] width 2 height 5
click at [1291, 298] on div "**********" at bounding box center [1221, 277] width 485 height 71
click at [103, 212] on link "Client Discoveries" at bounding box center [82, 211] width 118 height 31
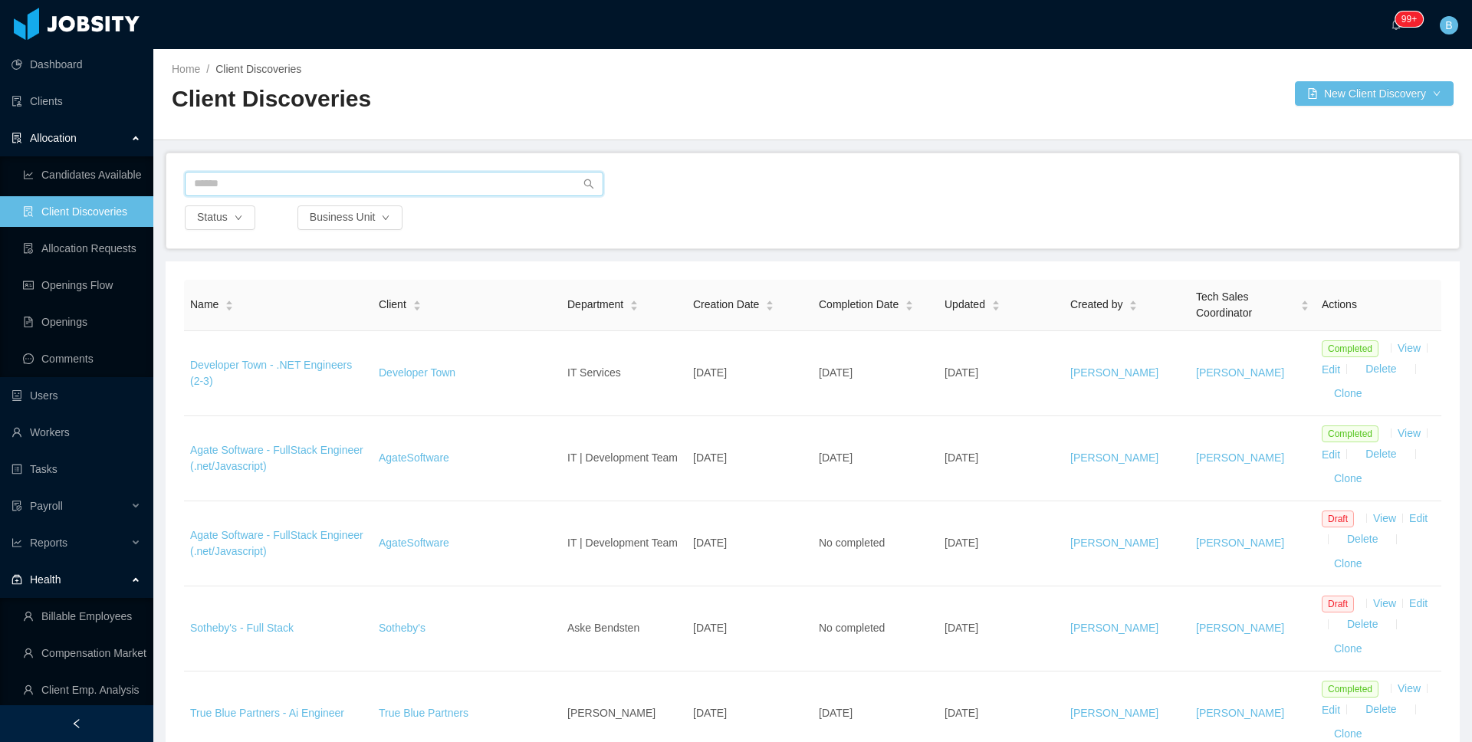
click at [298, 186] on input "text" at bounding box center [394, 184] width 419 height 25
type input "*"
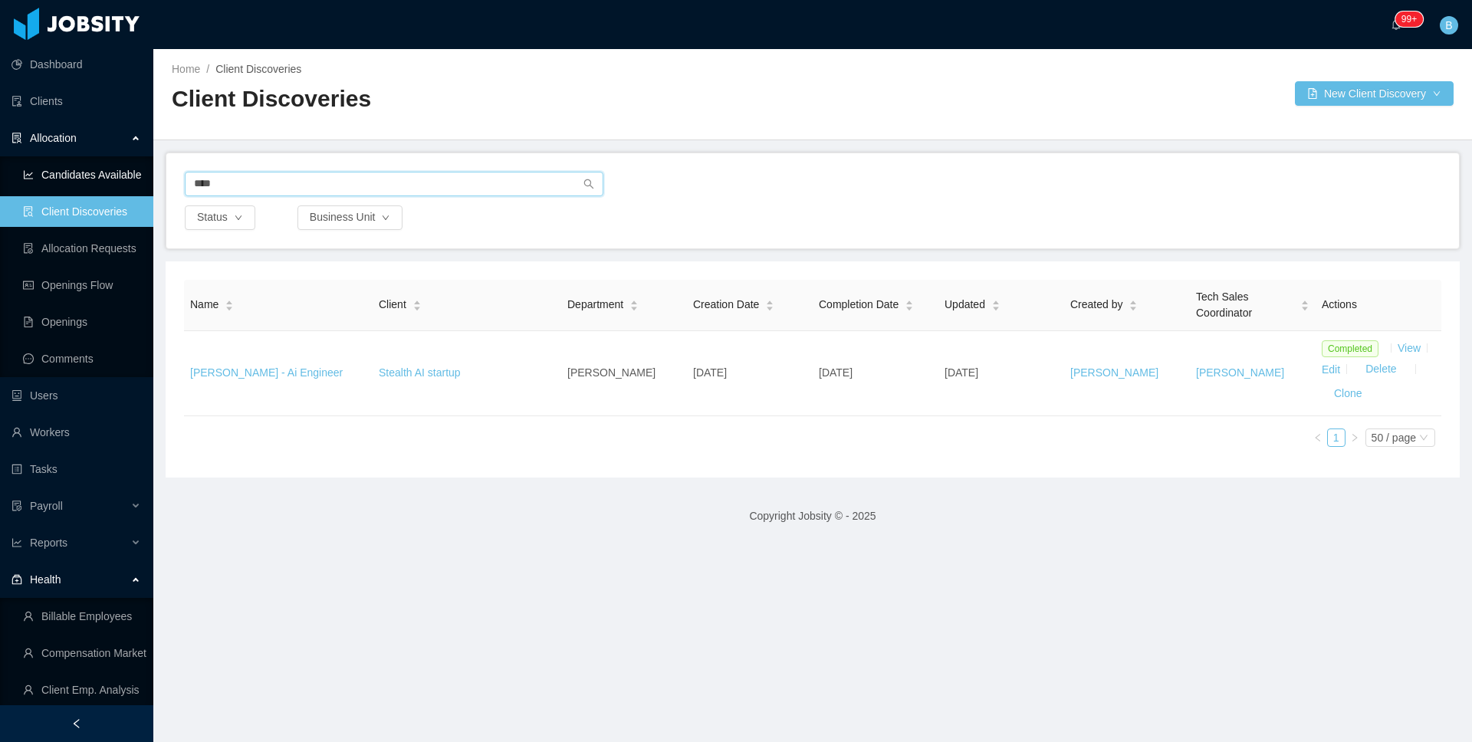
drag, startPoint x: 247, startPoint y: 184, endPoint x: 12, endPoint y: 189, distance: 235.5
click at [12, 189] on section "Dashboard Clients Allocation Candidates Available Client Discoveries Allocation…" at bounding box center [736, 371] width 1472 height 742
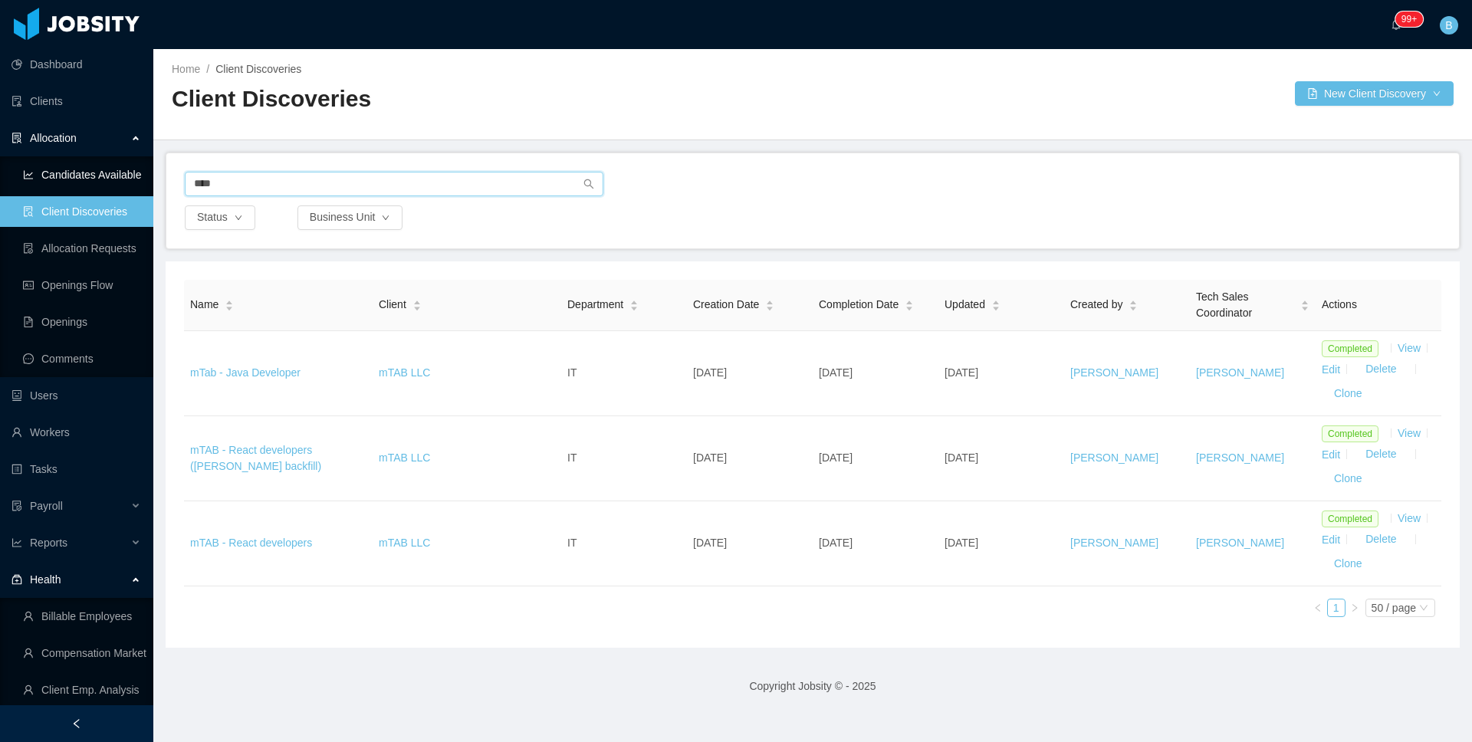
type input "****"
click at [58, 104] on link "Clients" at bounding box center [77, 101] width 130 height 31
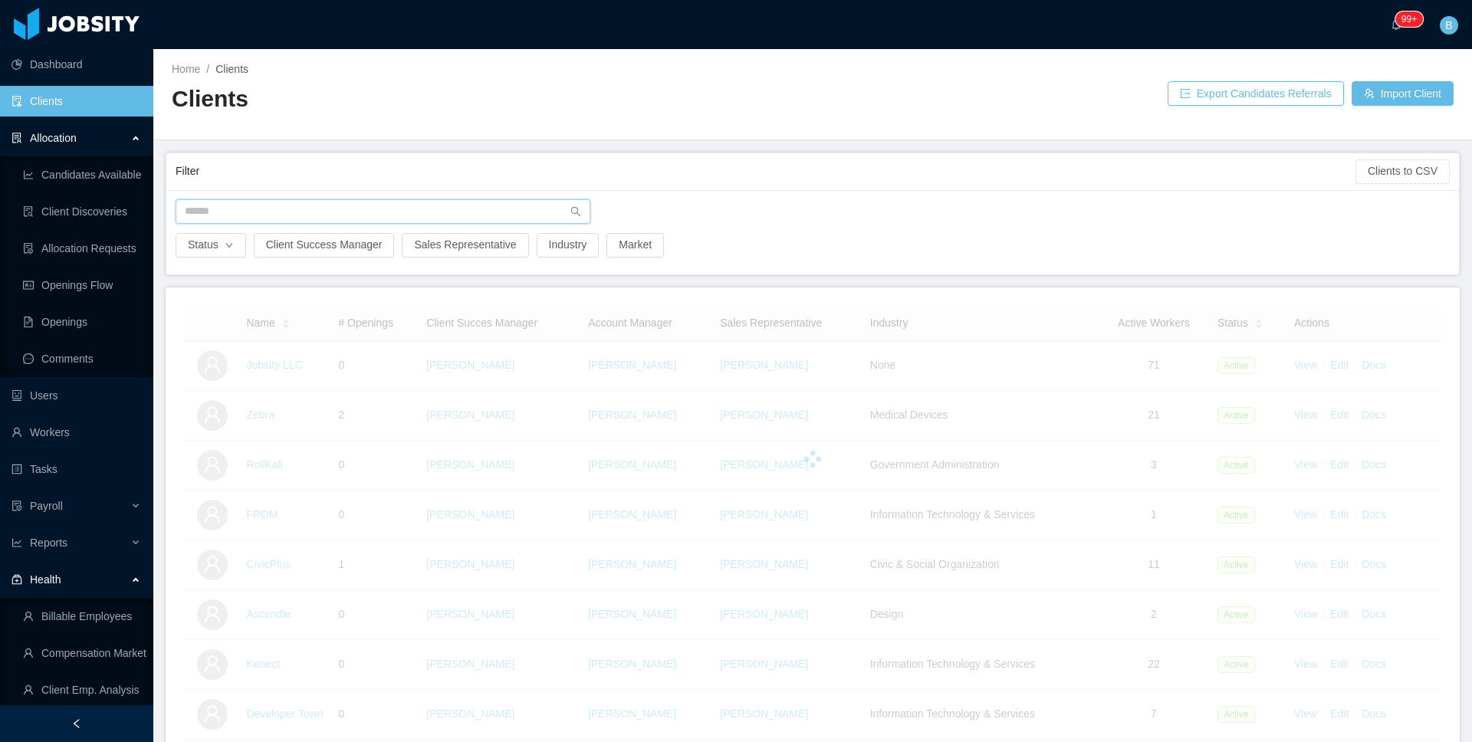
drag, startPoint x: 270, startPoint y: 206, endPoint x: 278, endPoint y: 215, distance: 12.5
click at [275, 212] on input "text" at bounding box center [383, 211] width 415 height 25
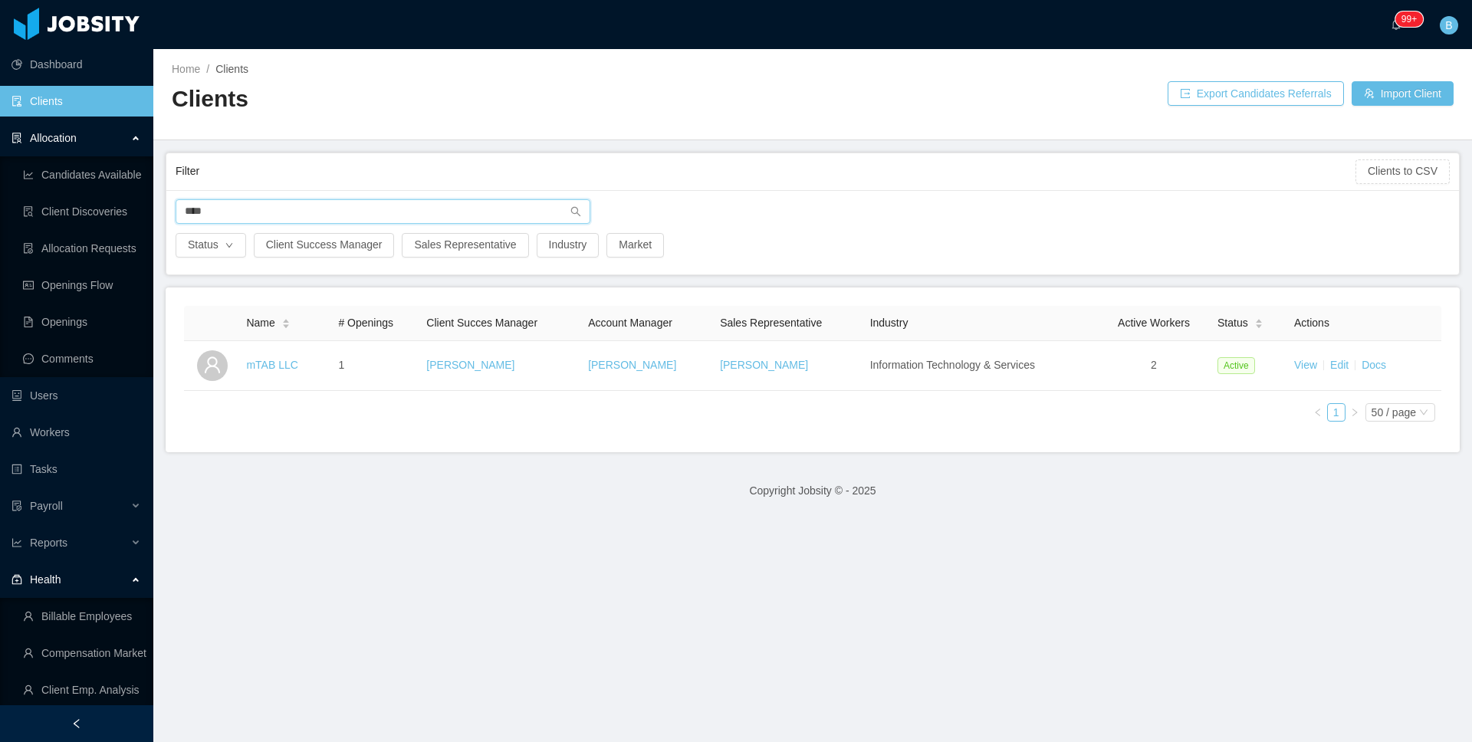
type input "****"
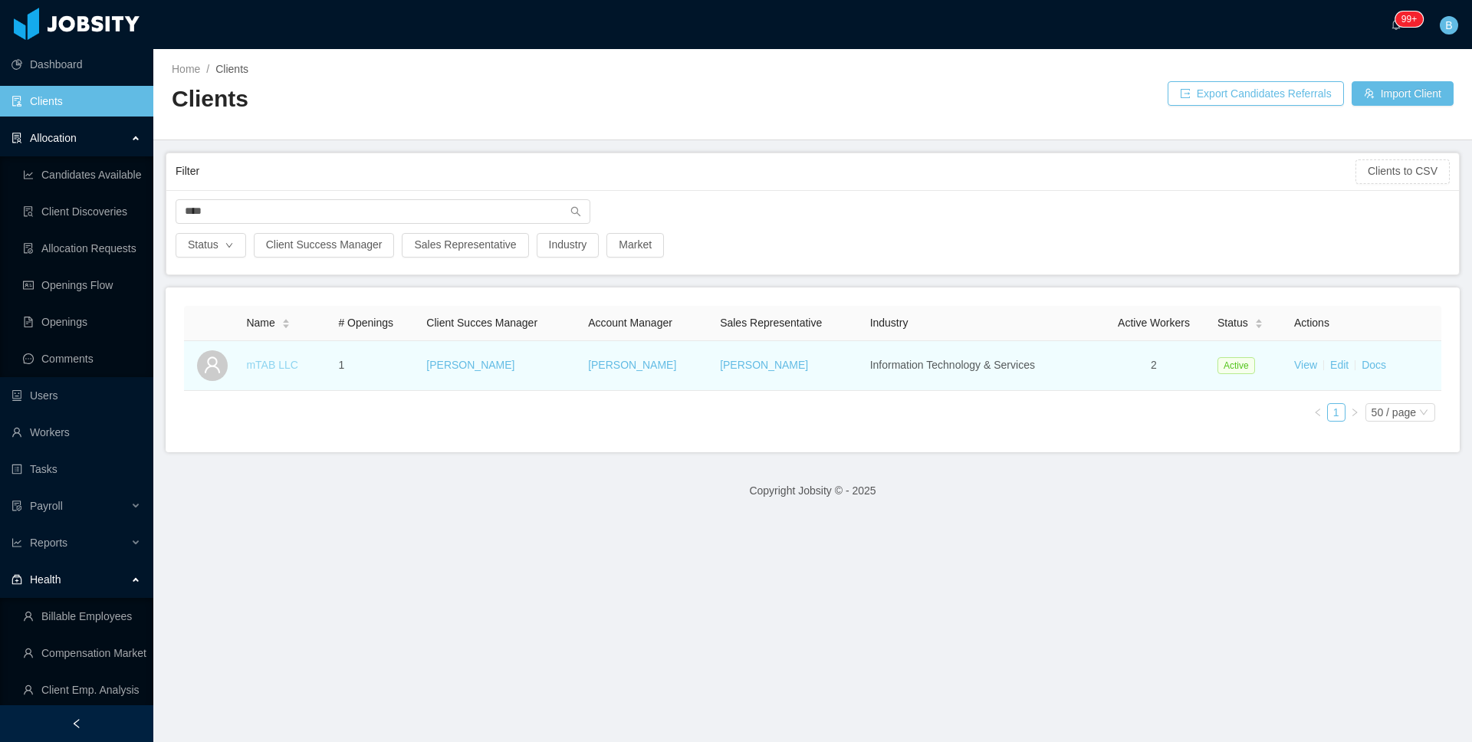
click at [271, 364] on link "mTAB LLC" at bounding box center [271, 365] width 51 height 12
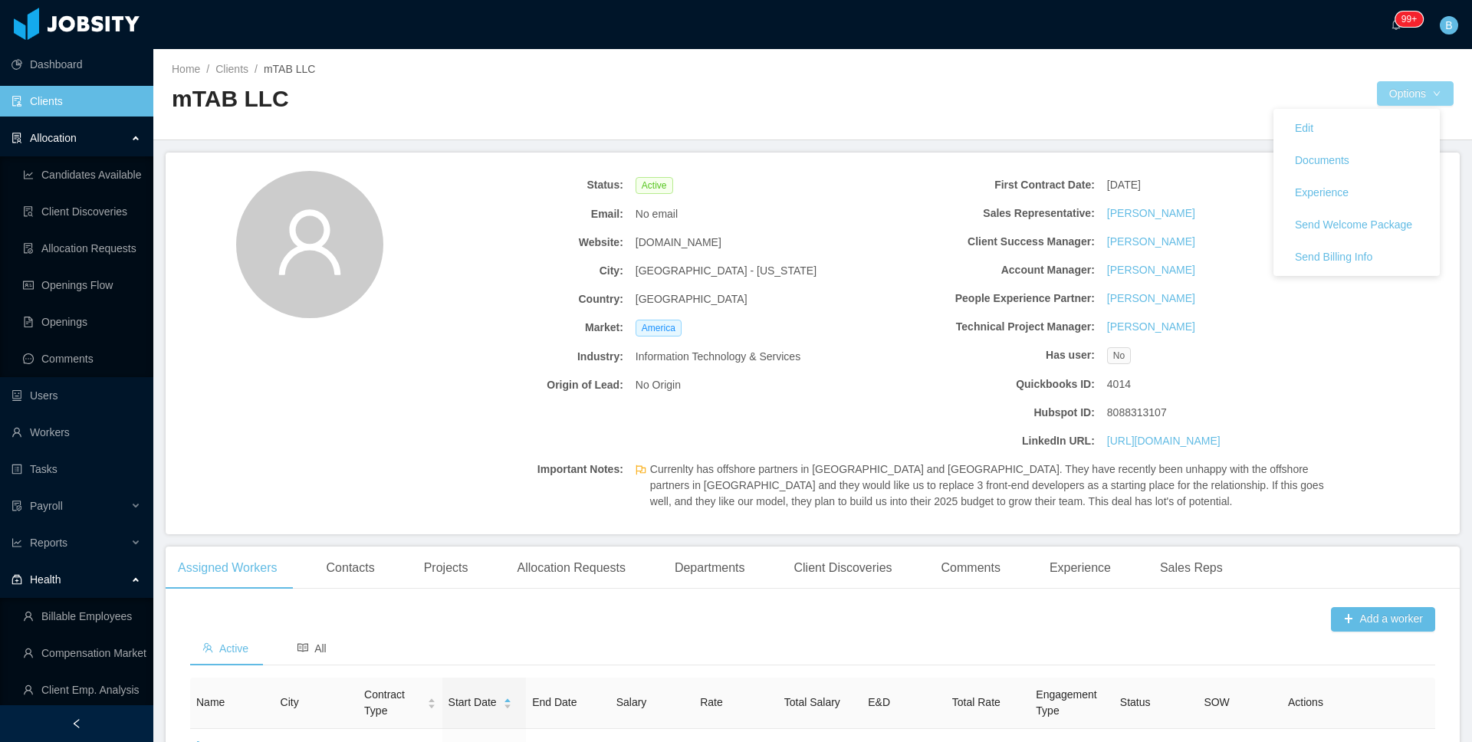
click at [1404, 94] on button "Options" at bounding box center [1415, 93] width 77 height 25
click at [1343, 136] on link "Edit" at bounding box center [1357, 128] width 166 height 32
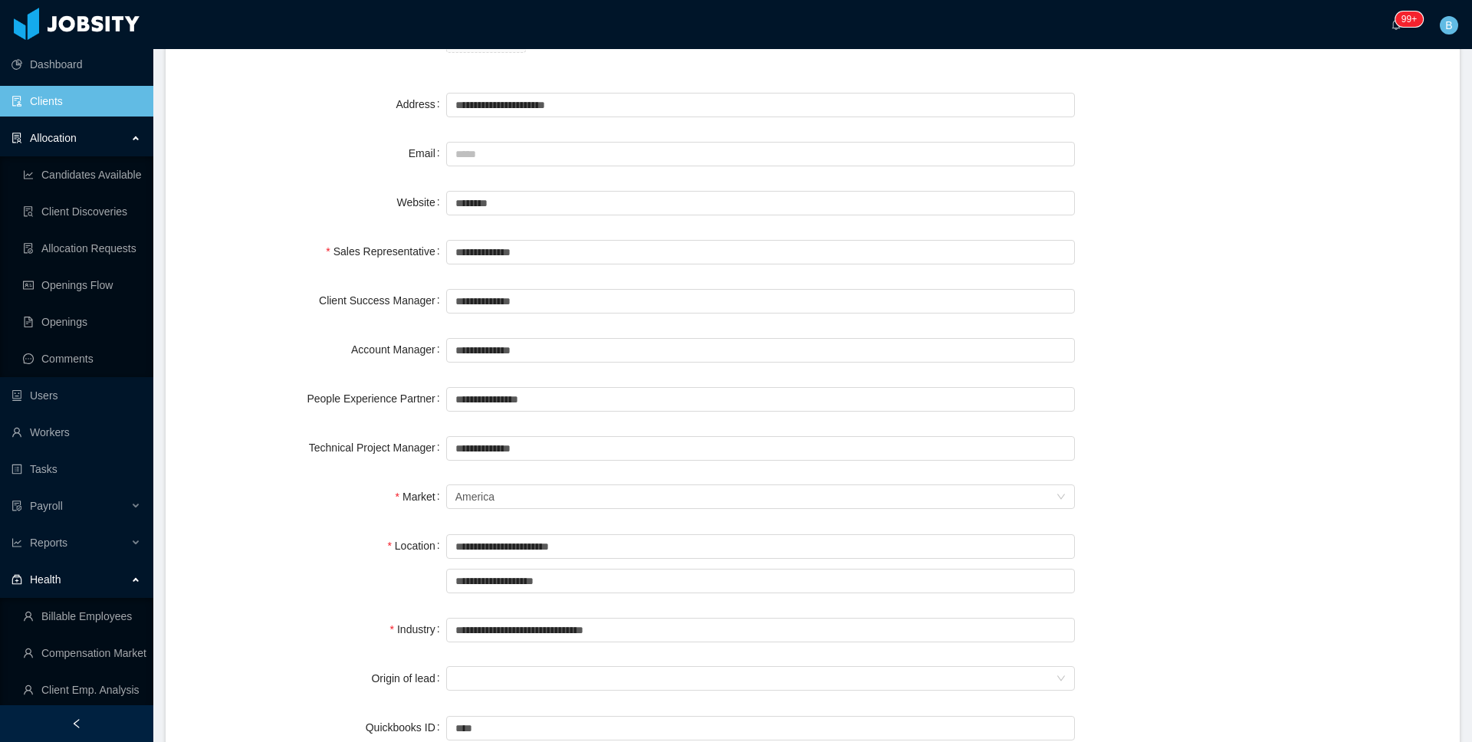
scroll to position [388, 0]
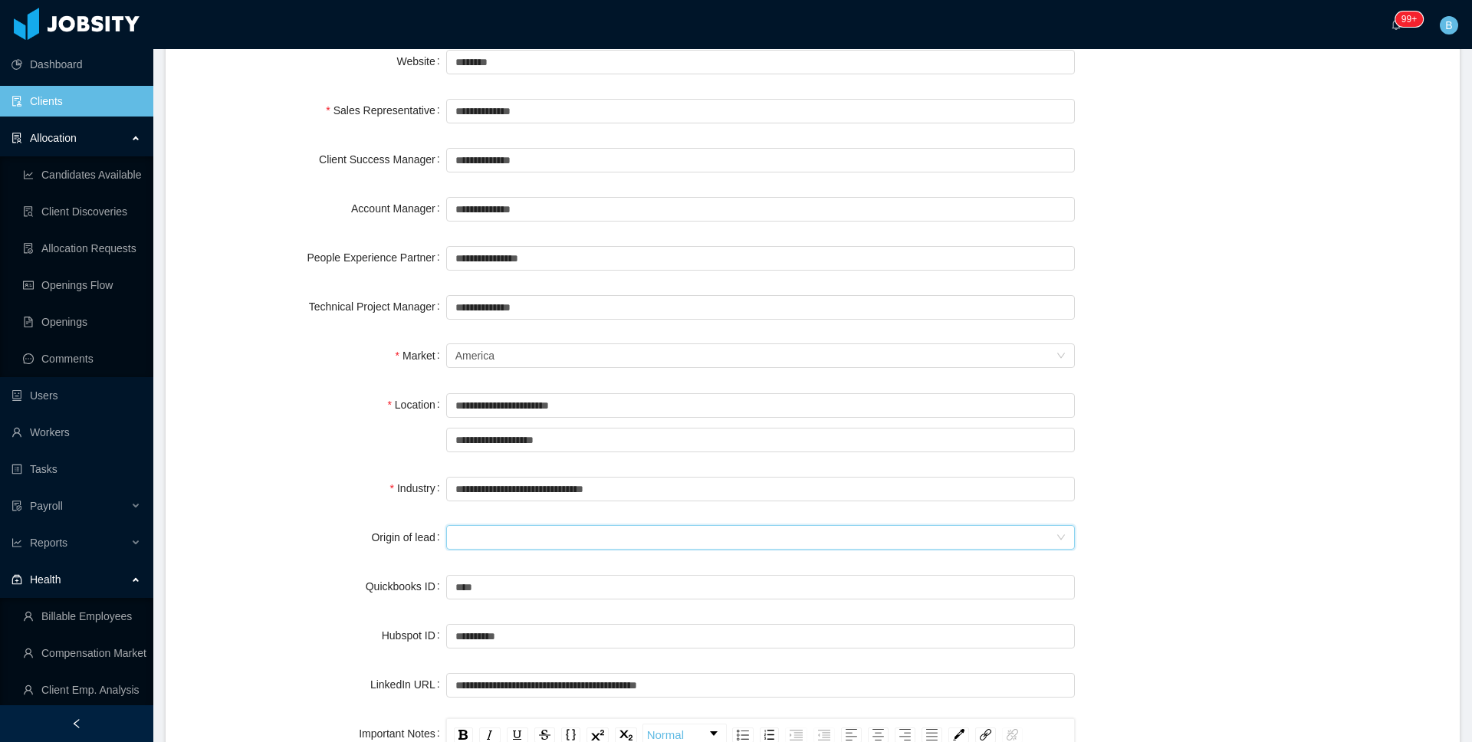
click at [588, 531] on div at bounding box center [756, 537] width 600 height 23
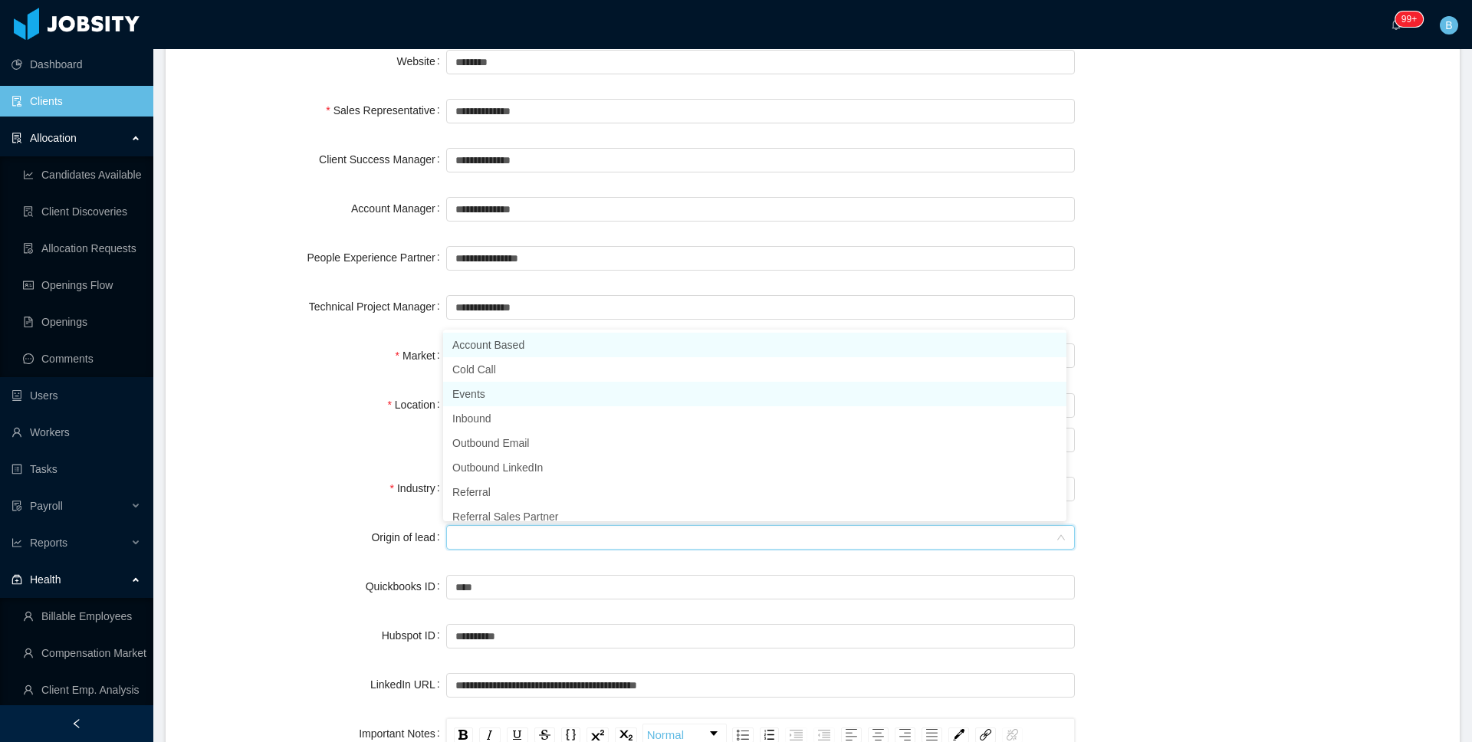
scroll to position [8, 0]
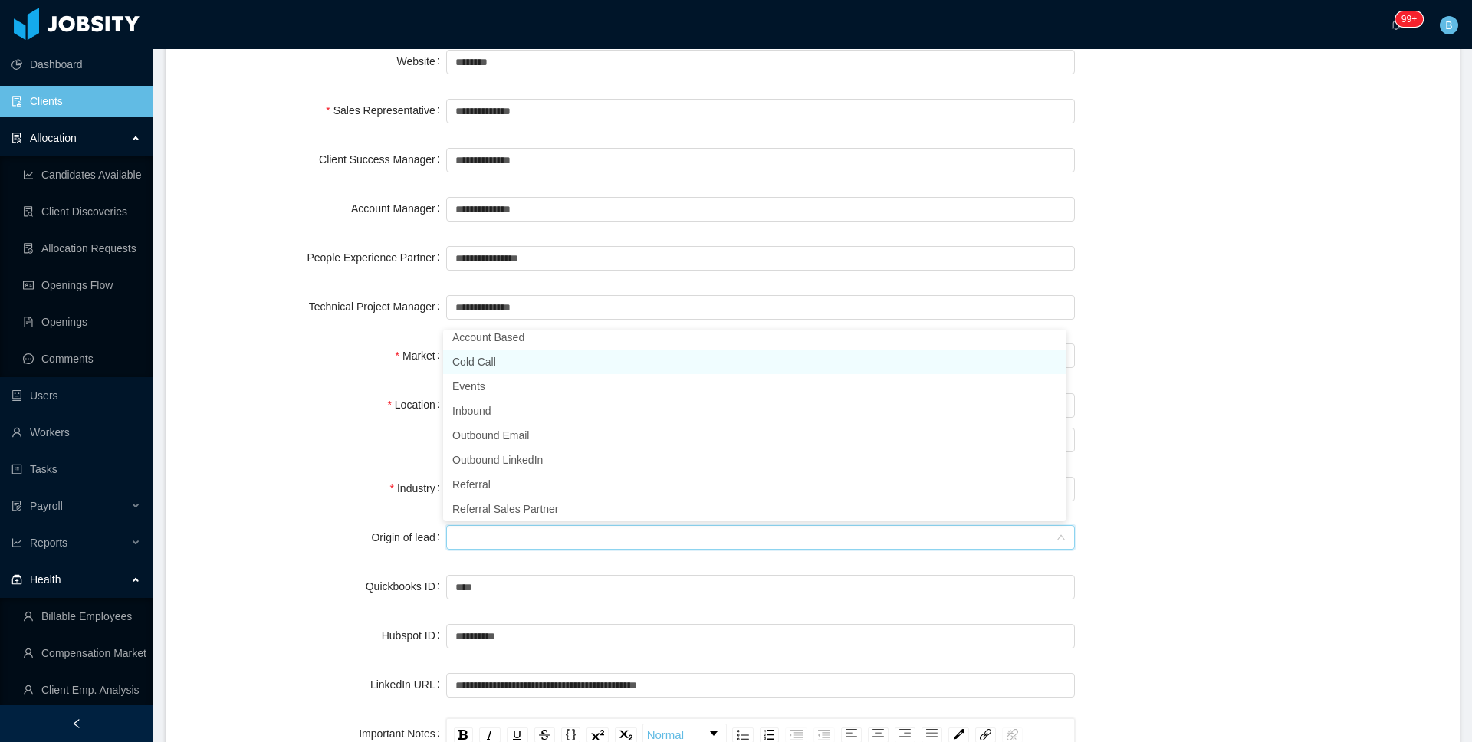
click at [483, 365] on li "Cold Call" at bounding box center [754, 362] width 623 height 25
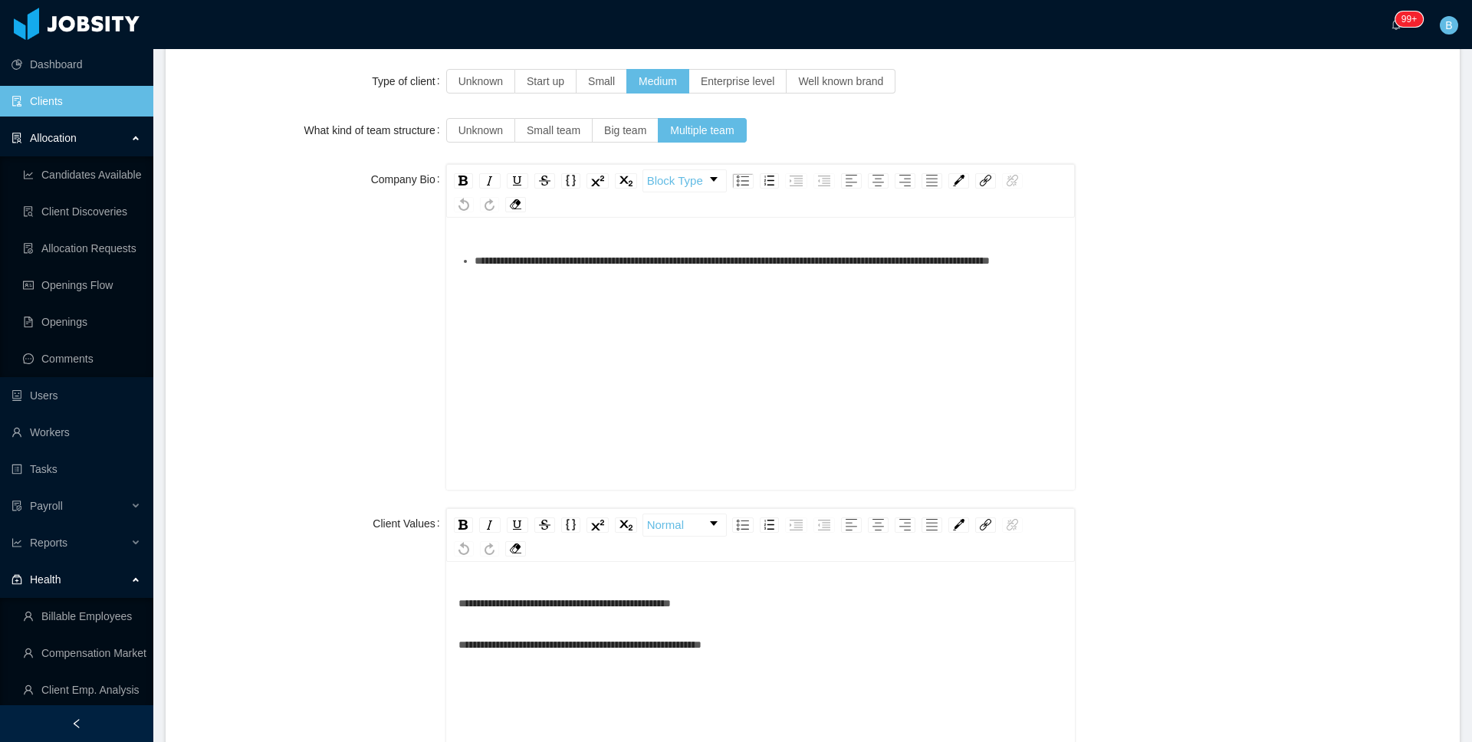
scroll to position [1659, 0]
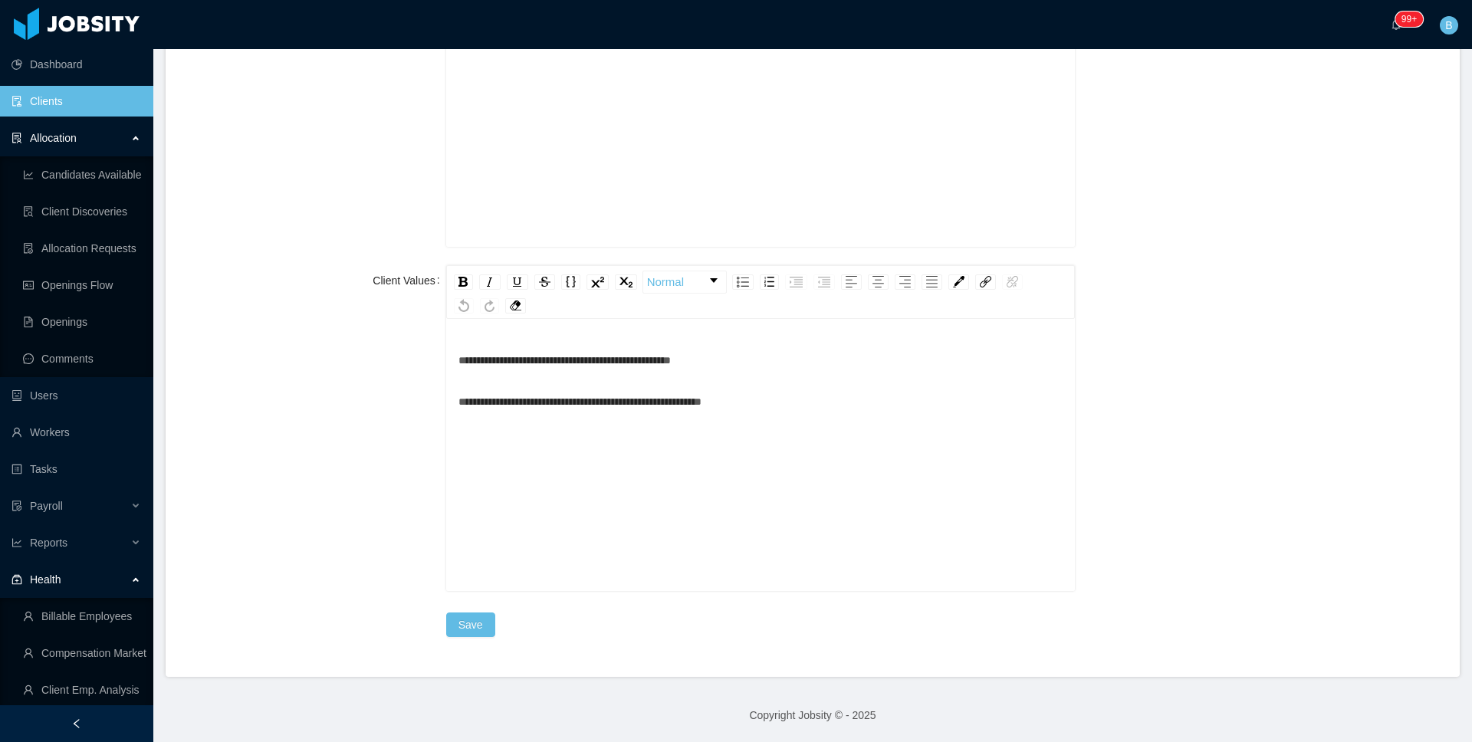
click at [460, 611] on div "Save" at bounding box center [760, 625] width 629 height 31
click at [462, 625] on button "Save" at bounding box center [470, 625] width 49 height 25
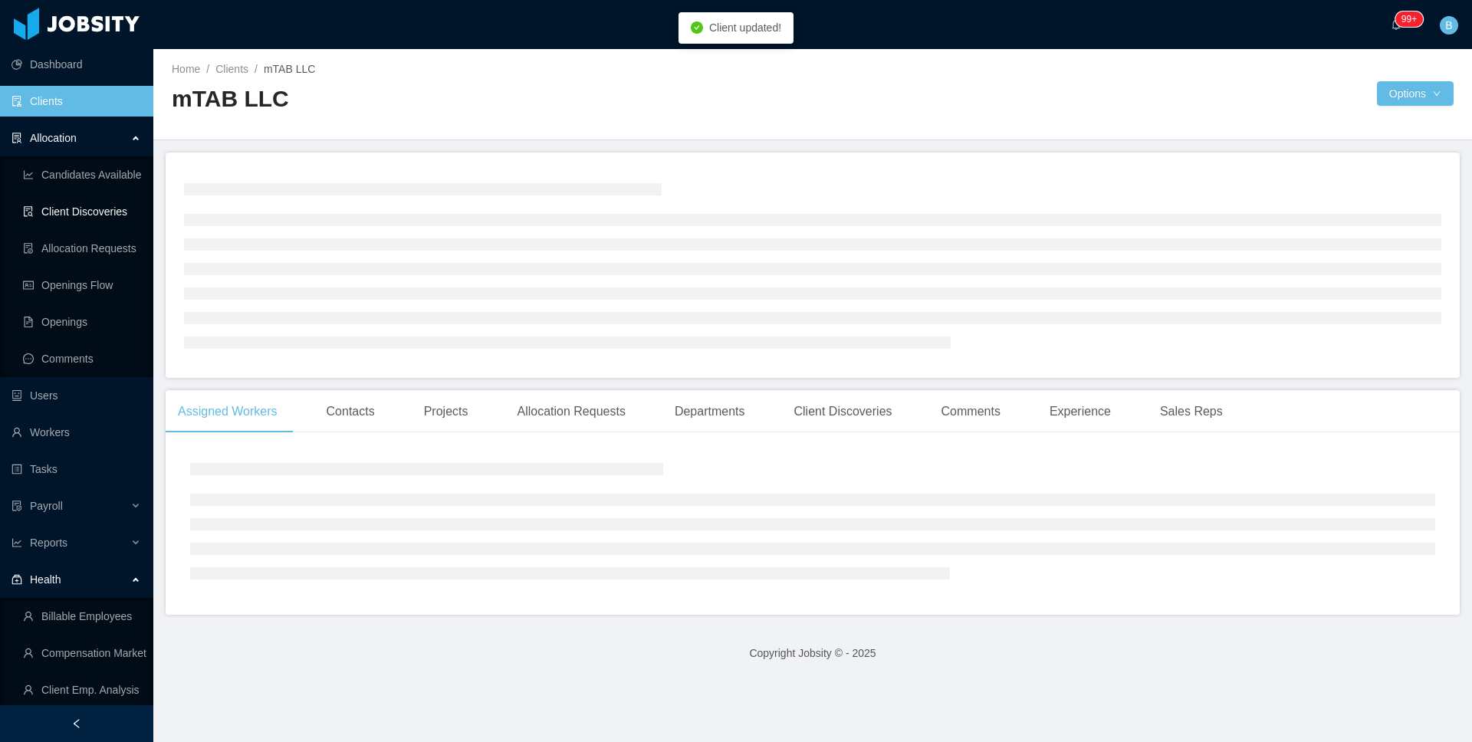
click at [71, 219] on link "Client Discoveries" at bounding box center [82, 211] width 118 height 31
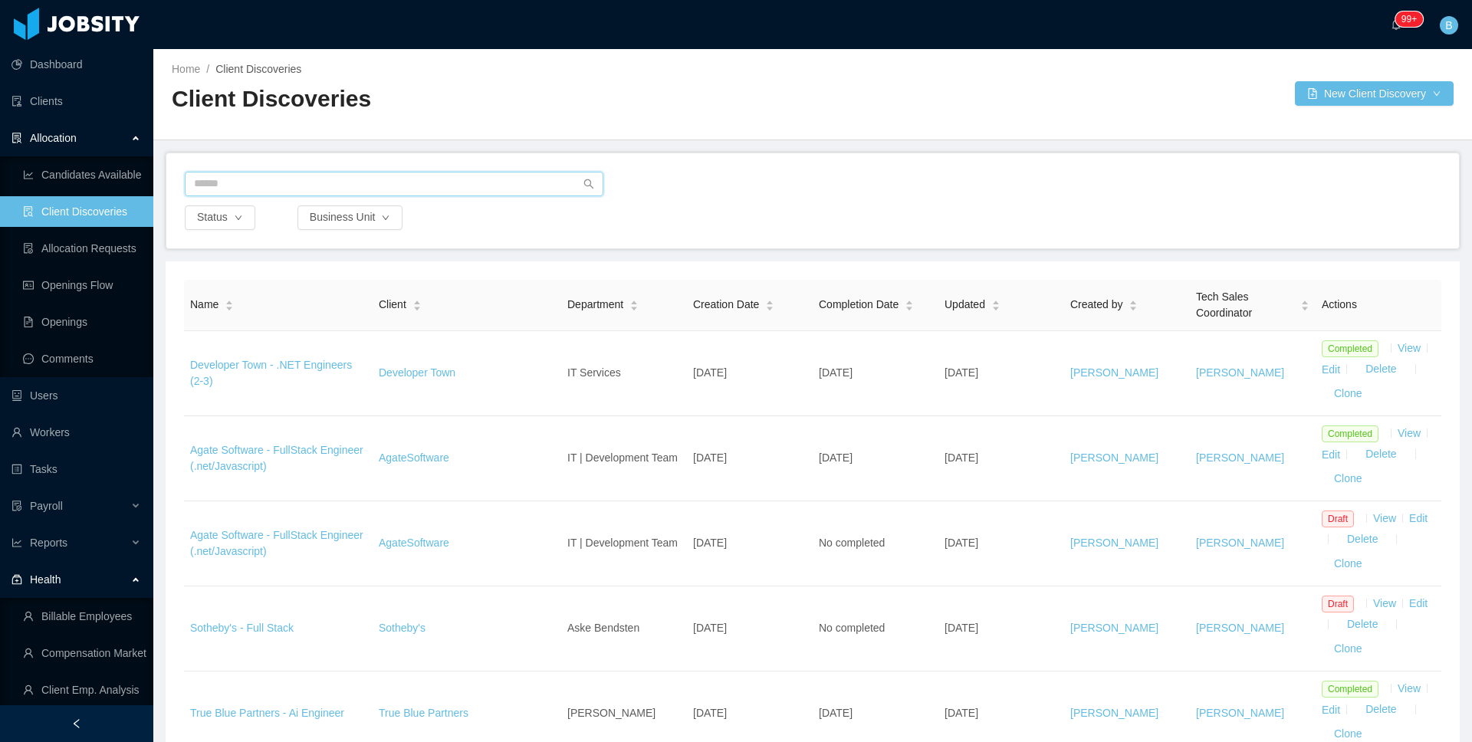
click at [317, 189] on input "text" at bounding box center [394, 184] width 419 height 25
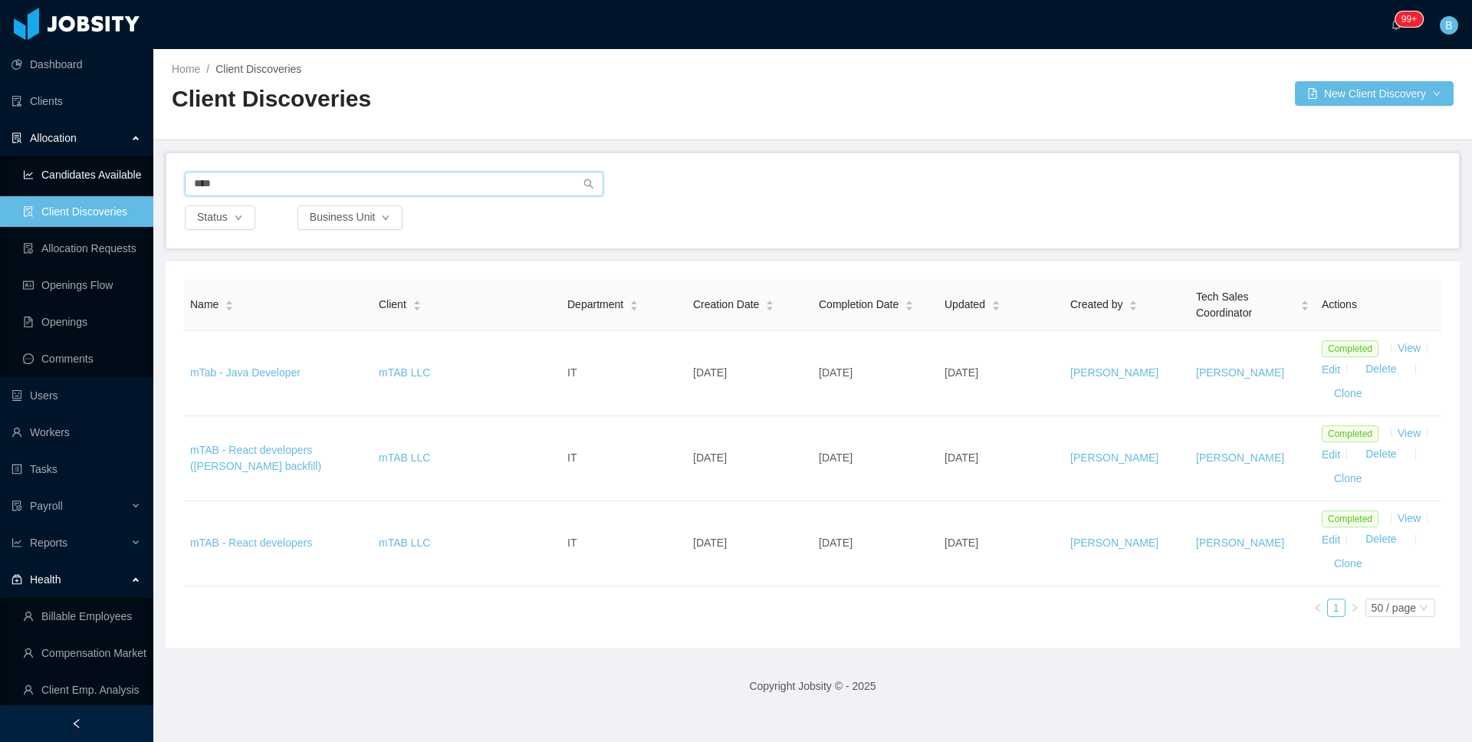
drag, startPoint x: 239, startPoint y: 177, endPoint x: 94, endPoint y: 174, distance: 145.0
click at [100, 181] on section "Dashboard Clients Allocation Candidates Available Client Discoveries Allocation…" at bounding box center [736, 371] width 1472 height 742
type input "*"
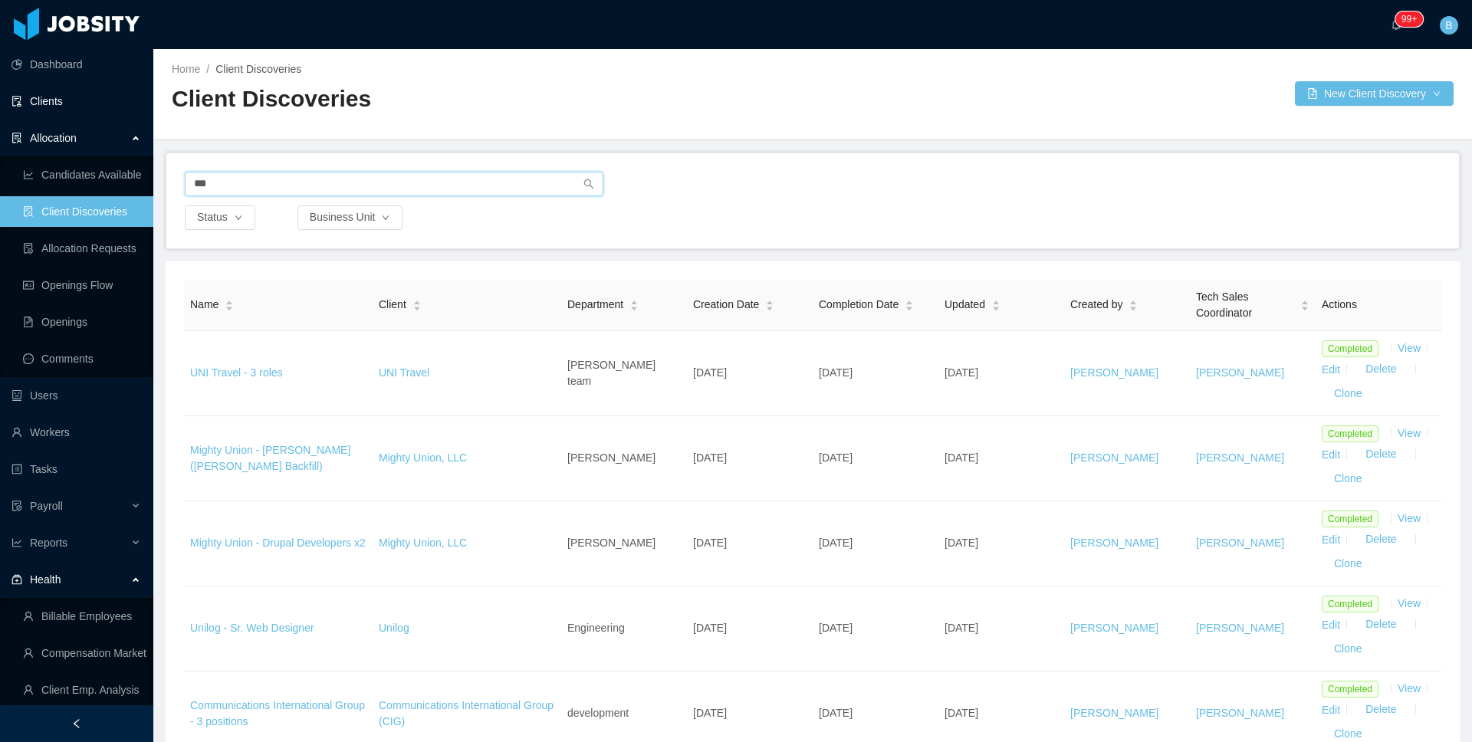
type input "***"
